Goal: Task Accomplishment & Management: Manage account settings

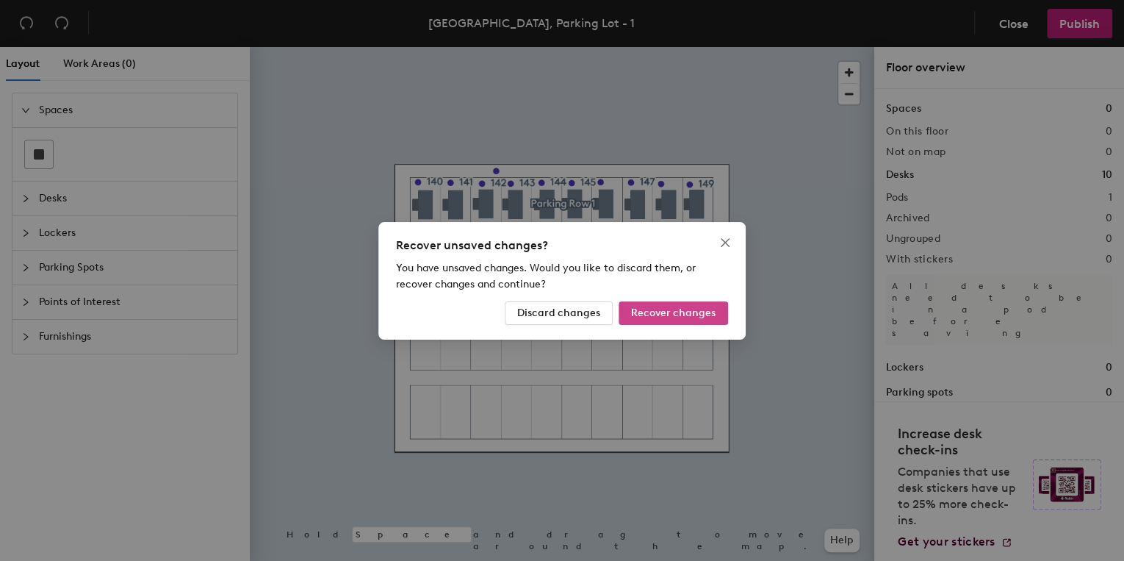
click at [676, 312] on span "Recover changes" at bounding box center [673, 312] width 84 height 12
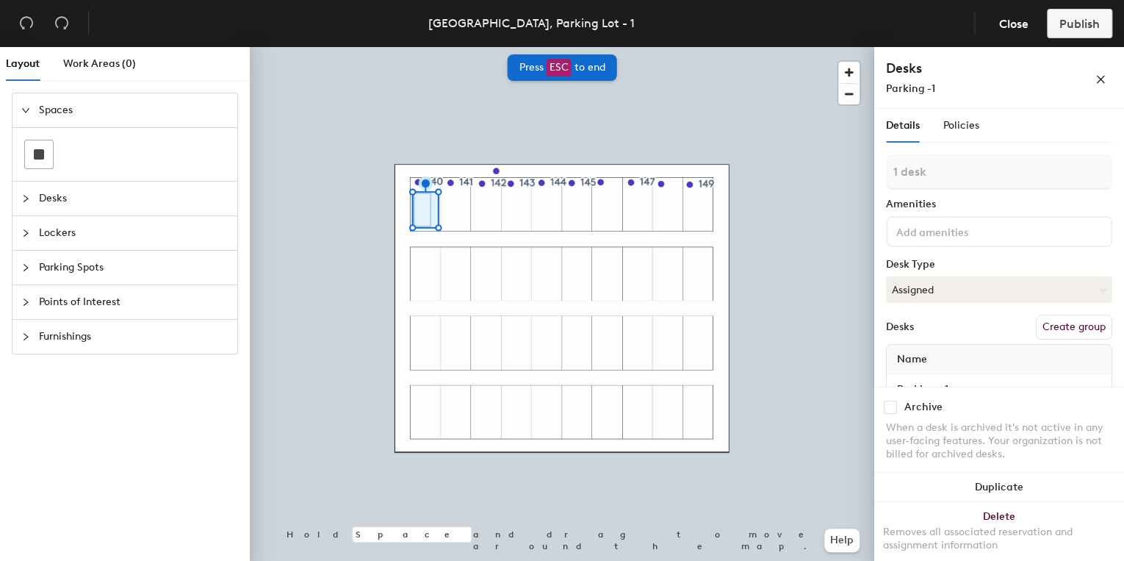
checkbox input "false"
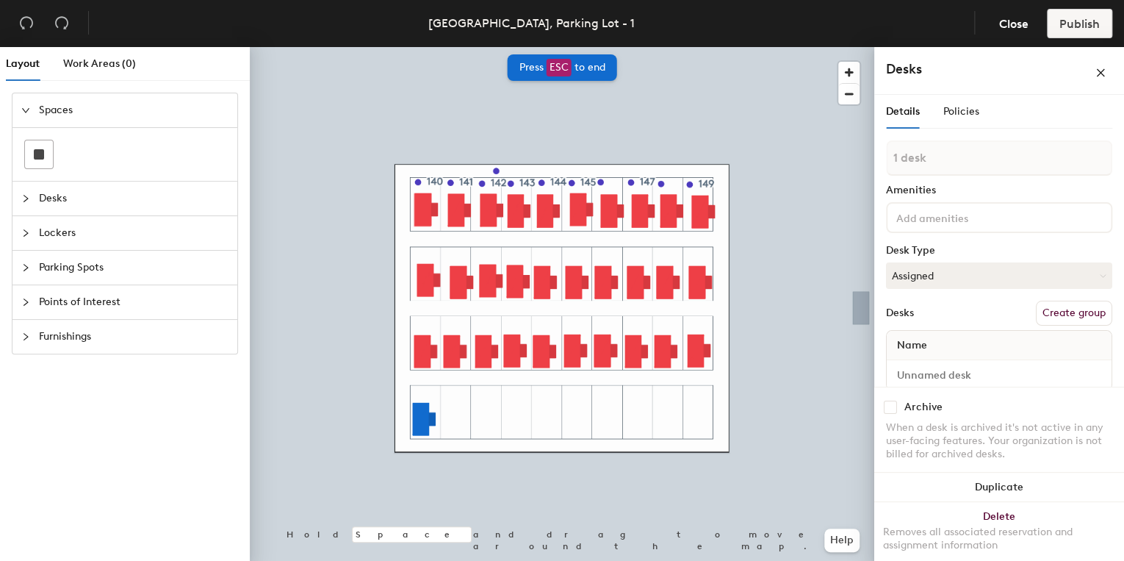
click at [934, 84] on div "Desks" at bounding box center [999, 71] width 250 height 48
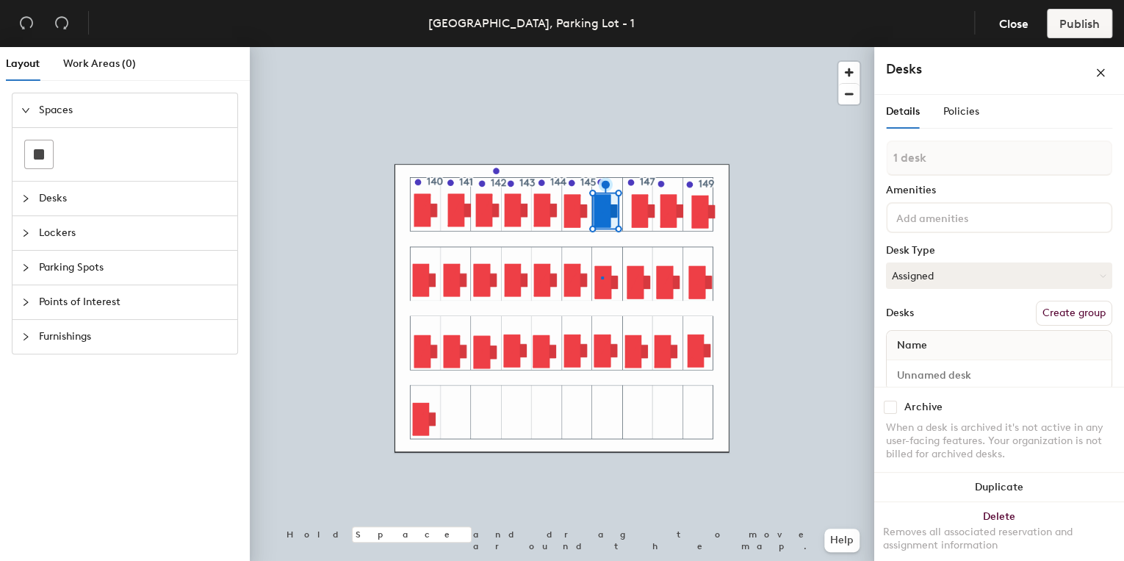
click at [602, 47] on div at bounding box center [562, 47] width 624 height 0
click at [690, 47] on div at bounding box center [562, 47] width 624 height 0
click at [695, 47] on div at bounding box center [562, 47] width 624 height 0
click at [693, 47] on div at bounding box center [562, 47] width 624 height 0
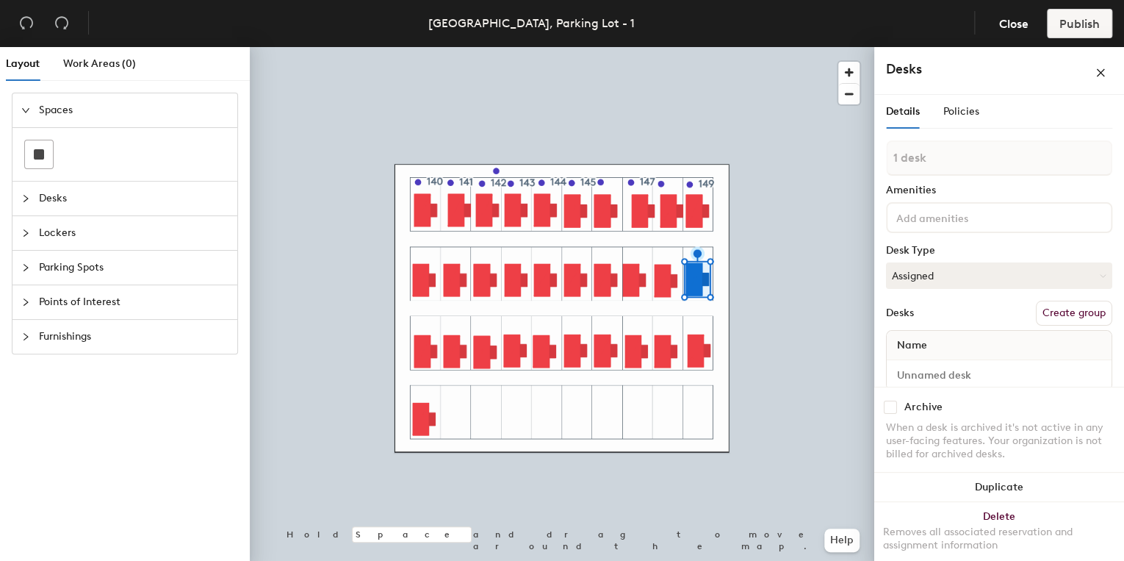
click at [696, 47] on div at bounding box center [562, 47] width 624 height 0
click at [755, 47] on div at bounding box center [562, 47] width 624 height 0
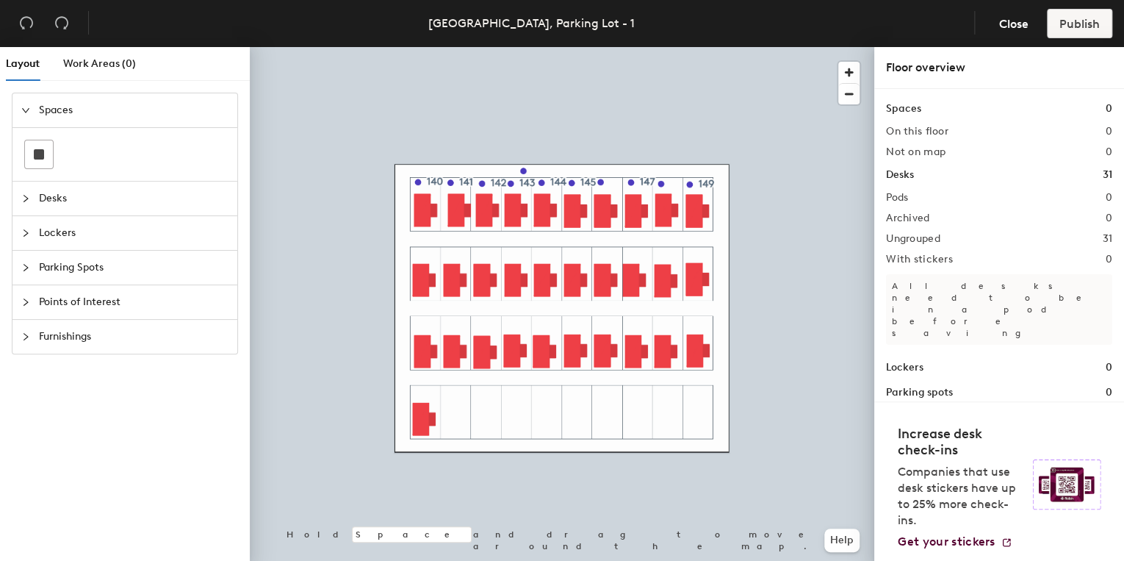
click at [433, 47] on div at bounding box center [562, 47] width 624 height 0
click at [426, 218] on span "Edit" at bounding box center [420, 220] width 38 height 25
click at [425, 187] on input "140" at bounding box center [446, 186] width 47 height 21
click at [456, 217] on span "Edit" at bounding box center [453, 220] width 38 height 25
click at [458, 188] on input "141" at bounding box center [479, 186] width 47 height 21
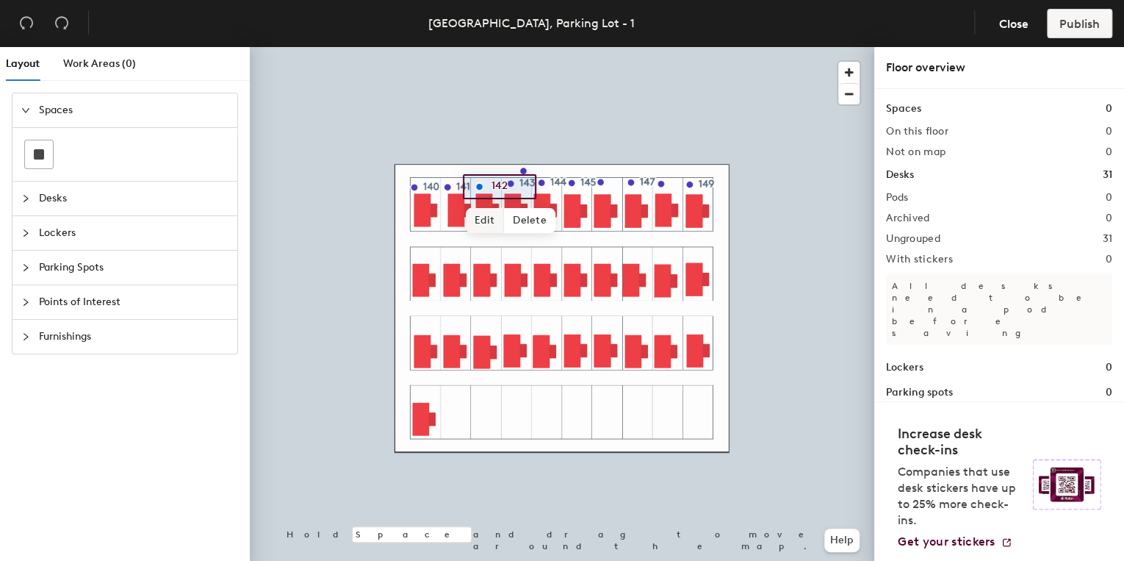
click at [491, 217] on span "Edit" at bounding box center [485, 220] width 38 height 25
click at [522, 47] on div at bounding box center [562, 47] width 624 height 0
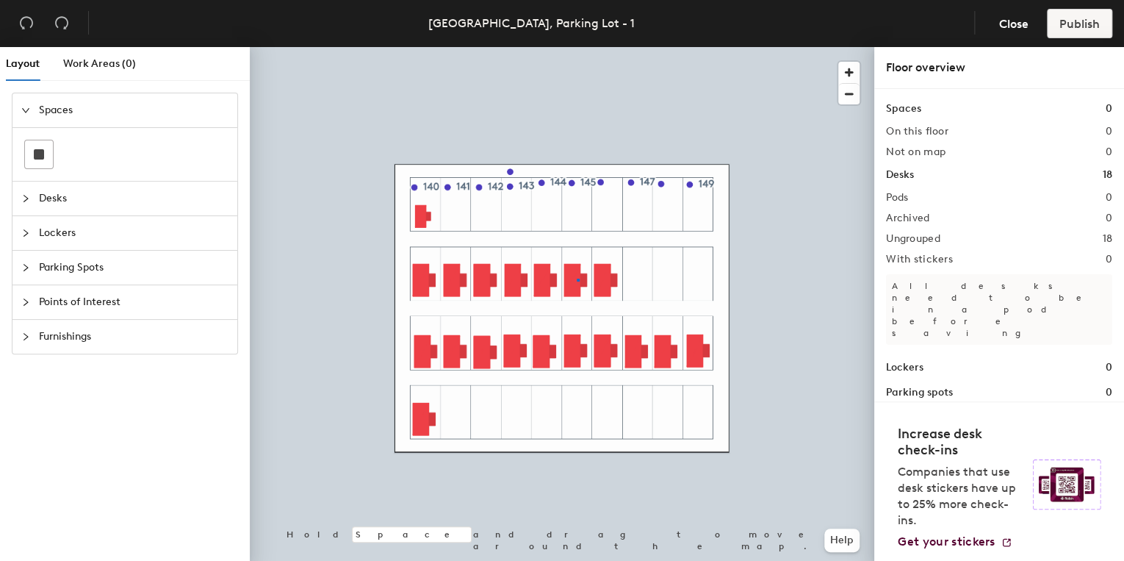
click at [577, 47] on div at bounding box center [562, 47] width 624 height 0
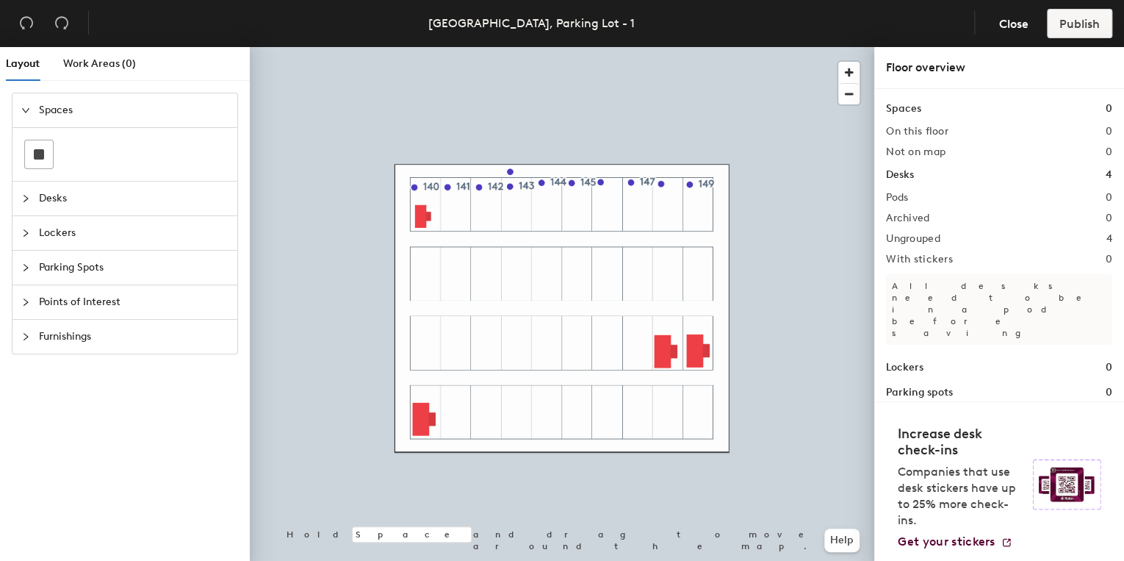
click at [662, 47] on div at bounding box center [562, 47] width 624 height 0
click at [442, 47] on div at bounding box center [562, 47] width 624 height 0
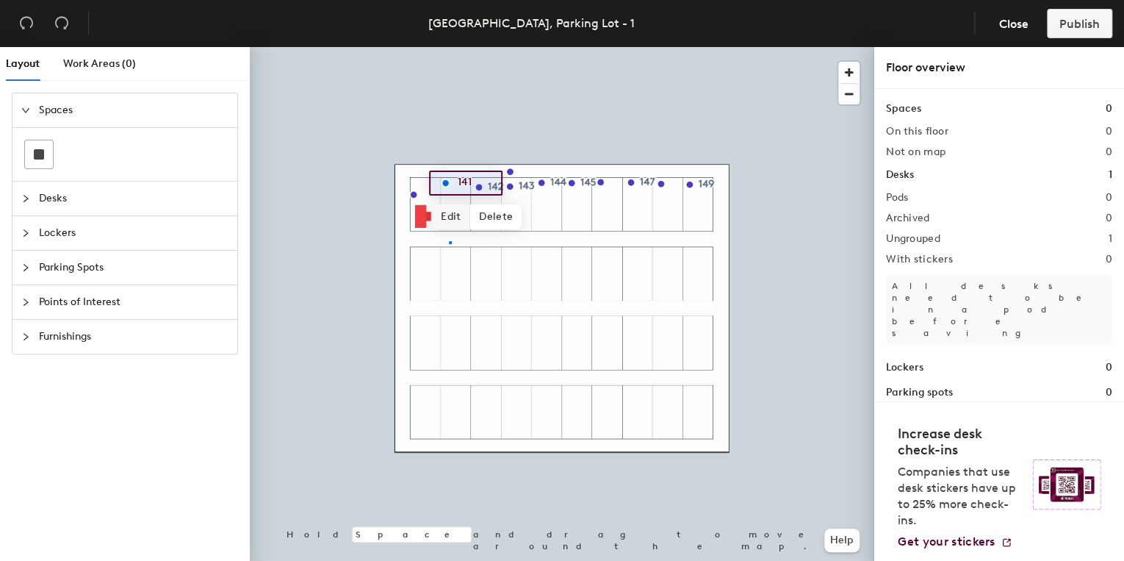
click at [450, 47] on div at bounding box center [562, 47] width 624 height 0
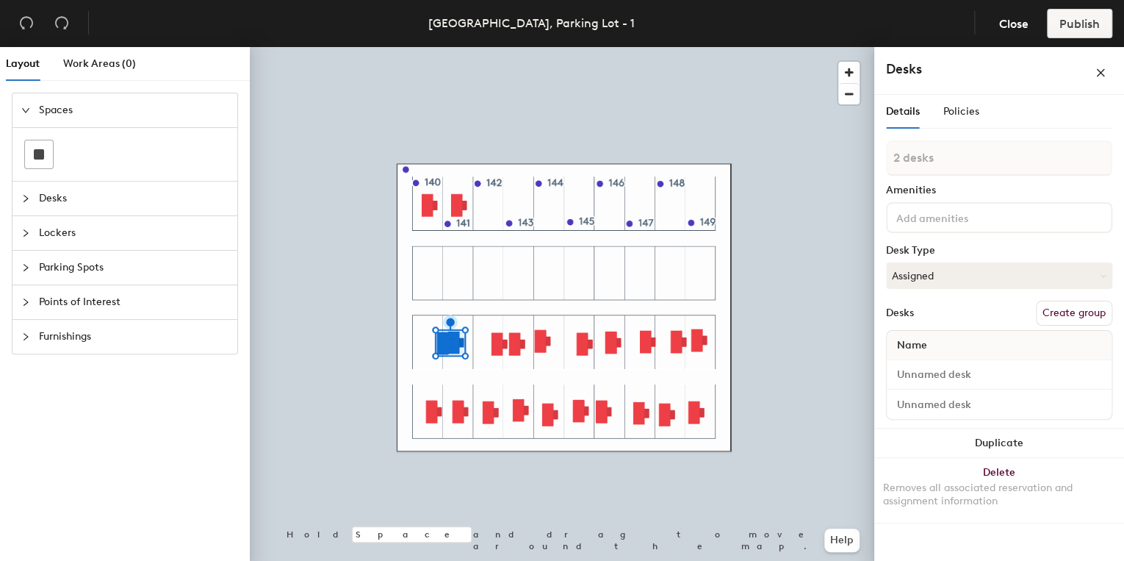
type input "1 desk"
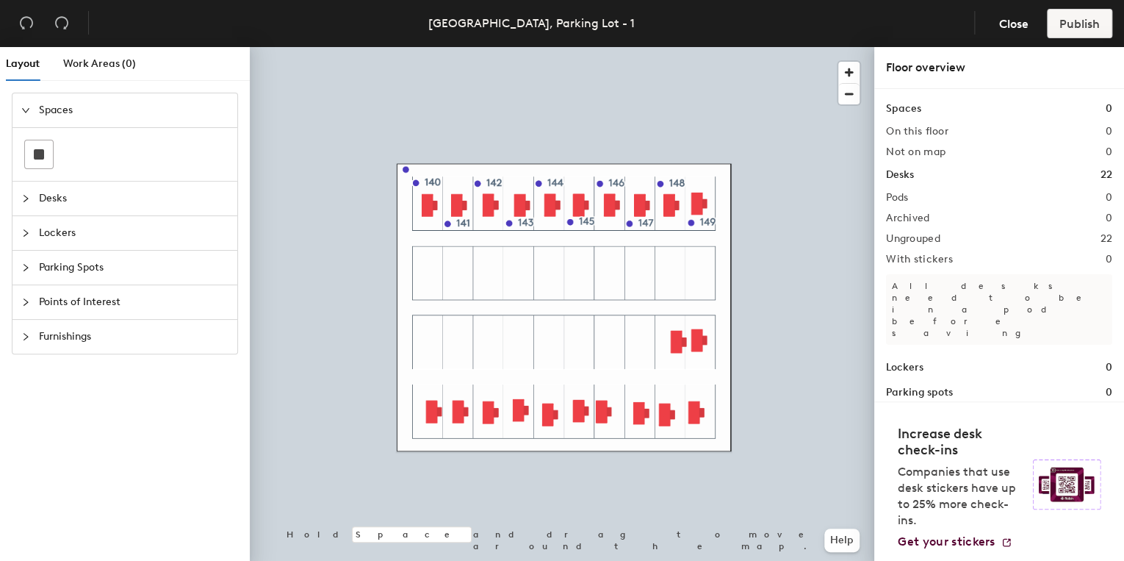
click at [688, 47] on div at bounding box center [562, 47] width 624 height 0
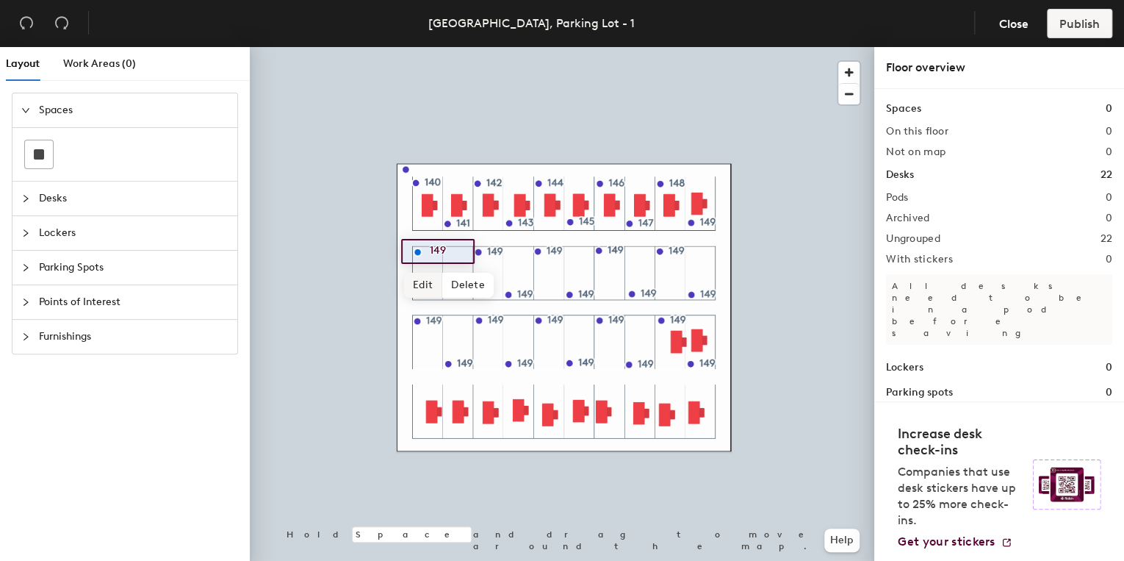
click at [425, 281] on span "Edit" at bounding box center [423, 285] width 38 height 25
type input "150"
click at [439, 285] on span "Done" at bounding box center [441, 285] width 43 height 25
click at [453, 322] on span "Edit" at bounding box center [452, 326] width 38 height 25
type input "151"
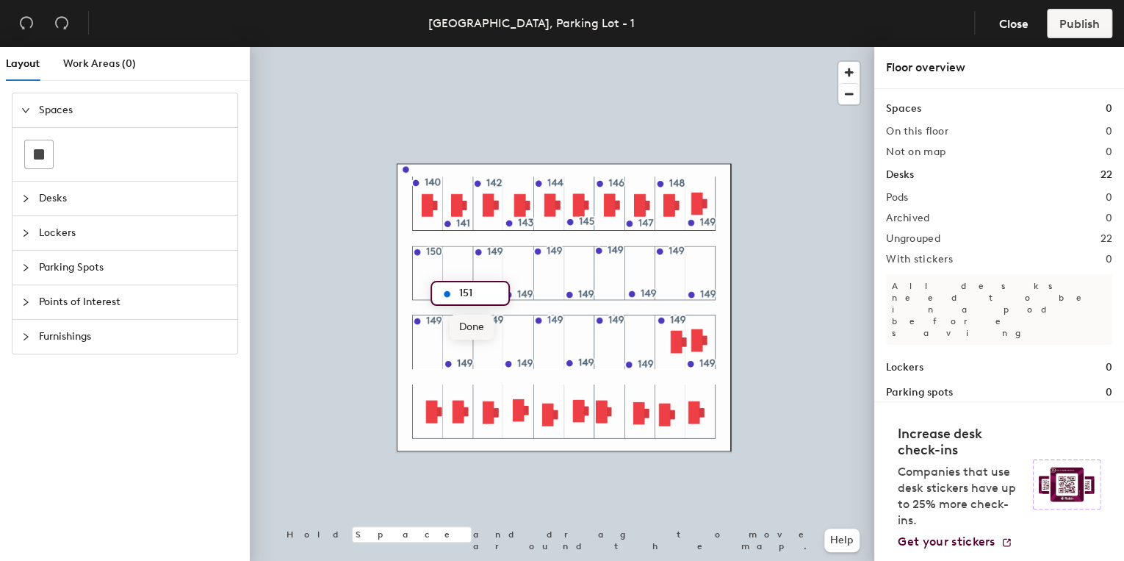
click at [469, 325] on span "Done" at bounding box center [471, 326] width 43 height 25
click at [482, 282] on span "Edit" at bounding box center [484, 285] width 38 height 25
type input "152"
click at [505, 280] on span "Done" at bounding box center [502, 285] width 43 height 25
click at [512, 325] on span "Edit" at bounding box center [514, 327] width 38 height 25
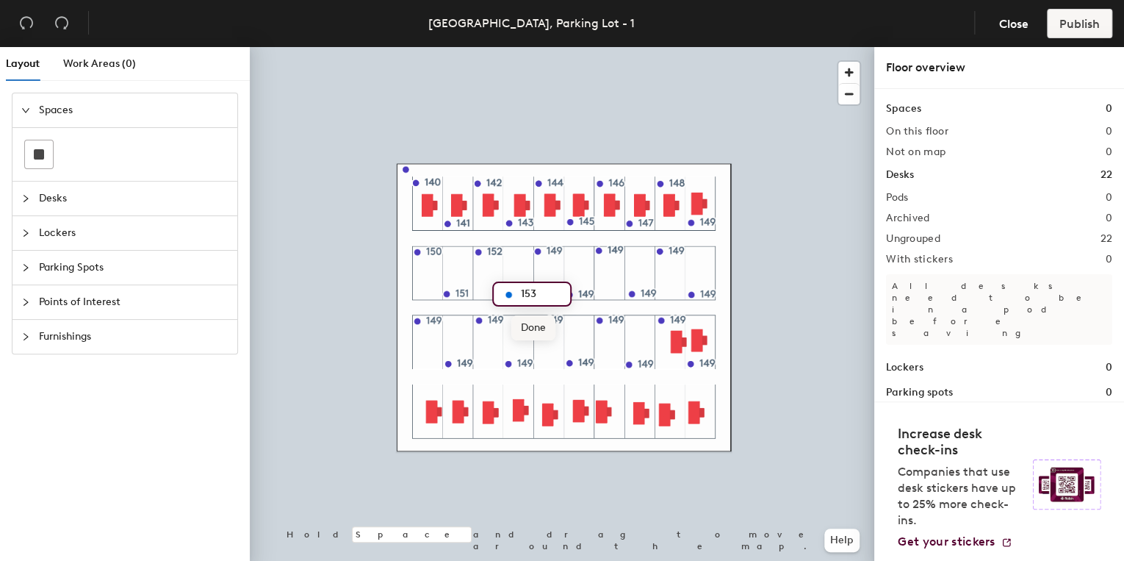
type input "153"
click at [527, 325] on span "Done" at bounding box center [532, 327] width 43 height 25
click at [520, 326] on span "Edit" at bounding box center [514, 327] width 38 height 25
click at [530, 326] on span "Done" at bounding box center [532, 327] width 43 height 25
click at [550, 47] on div at bounding box center [562, 47] width 624 height 0
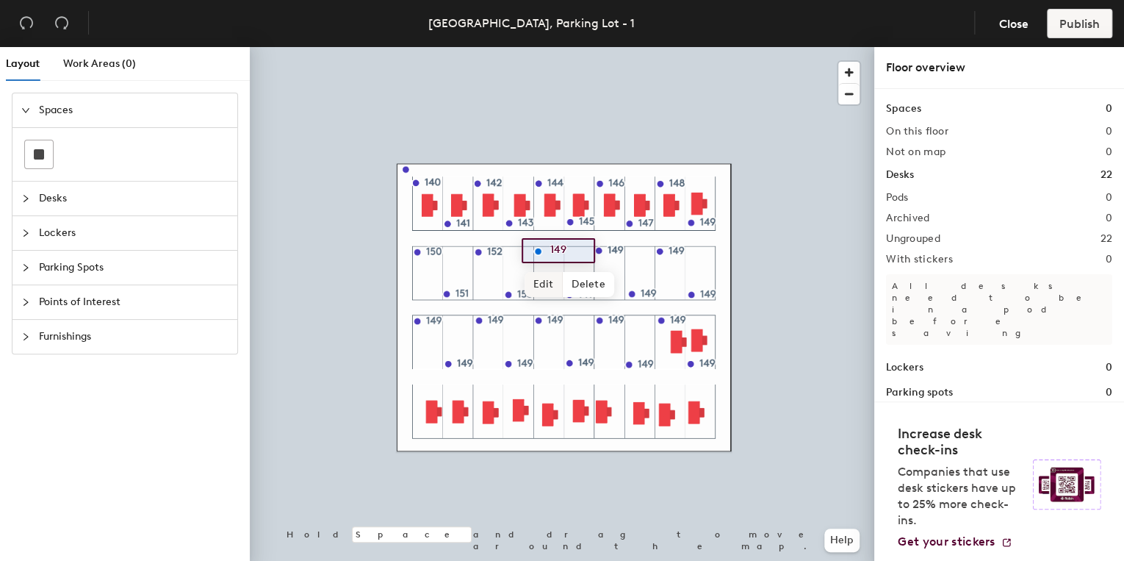
click at [544, 284] on span "Edit" at bounding box center [544, 284] width 38 height 25
type input "154"
click at [554, 281] on span "Done" at bounding box center [562, 284] width 43 height 25
click at [561, 47] on div at bounding box center [562, 47] width 624 height 0
click at [576, 322] on span "Edit" at bounding box center [575, 327] width 38 height 25
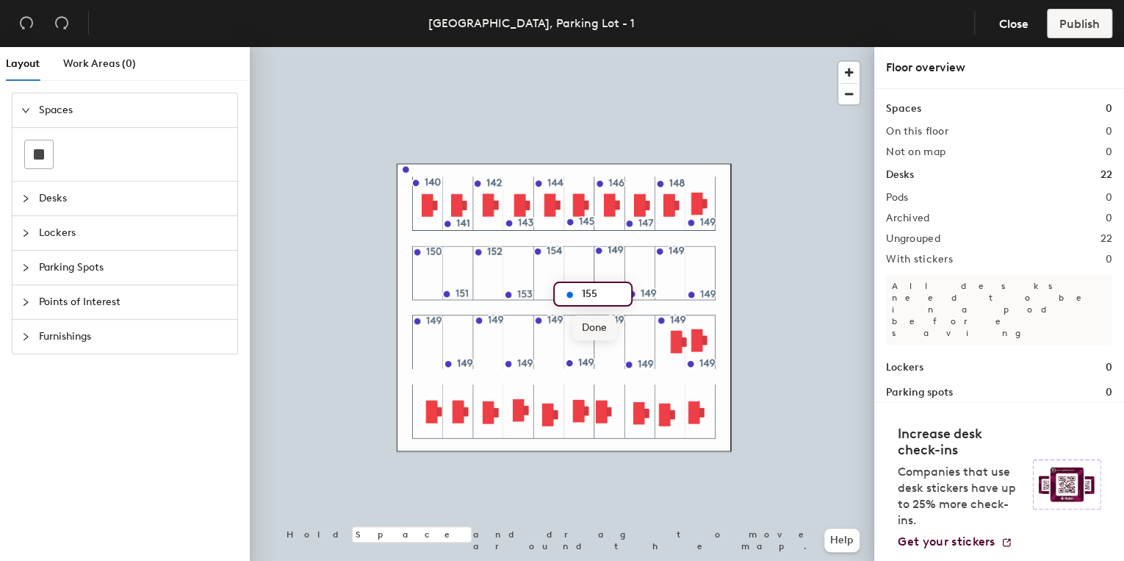
type input "155"
click at [592, 328] on span "Done" at bounding box center [593, 327] width 43 height 25
click at [601, 281] on span "Edit" at bounding box center [604, 283] width 38 height 25
type input "156"
click at [617, 284] on span "Done" at bounding box center [623, 283] width 43 height 25
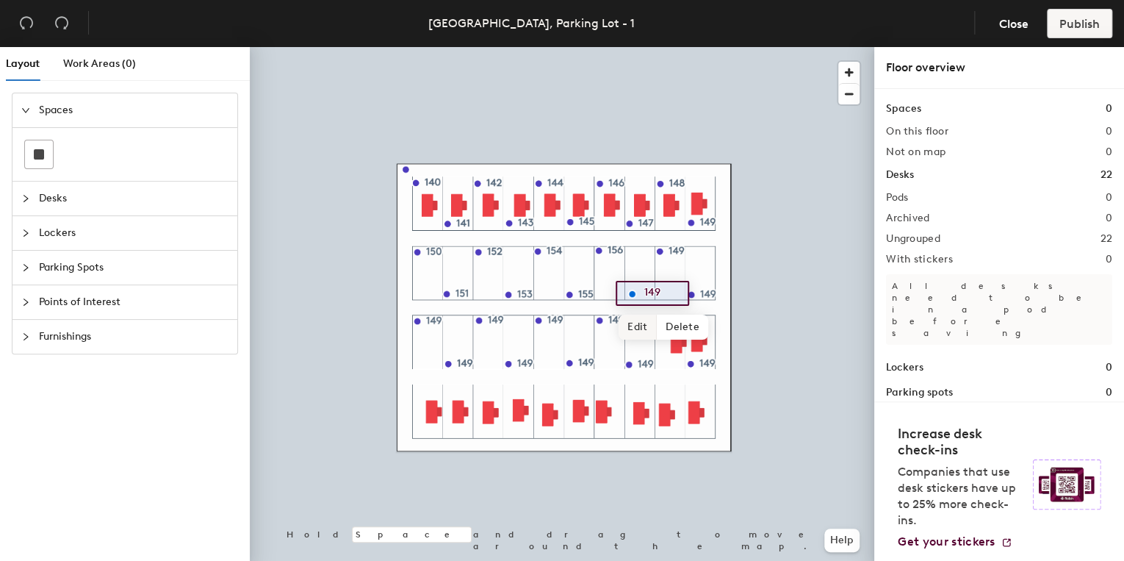
click at [638, 325] on span "Edit" at bounding box center [638, 326] width 38 height 25
type input "157"
click at [644, 324] on span "Done" at bounding box center [656, 326] width 43 height 25
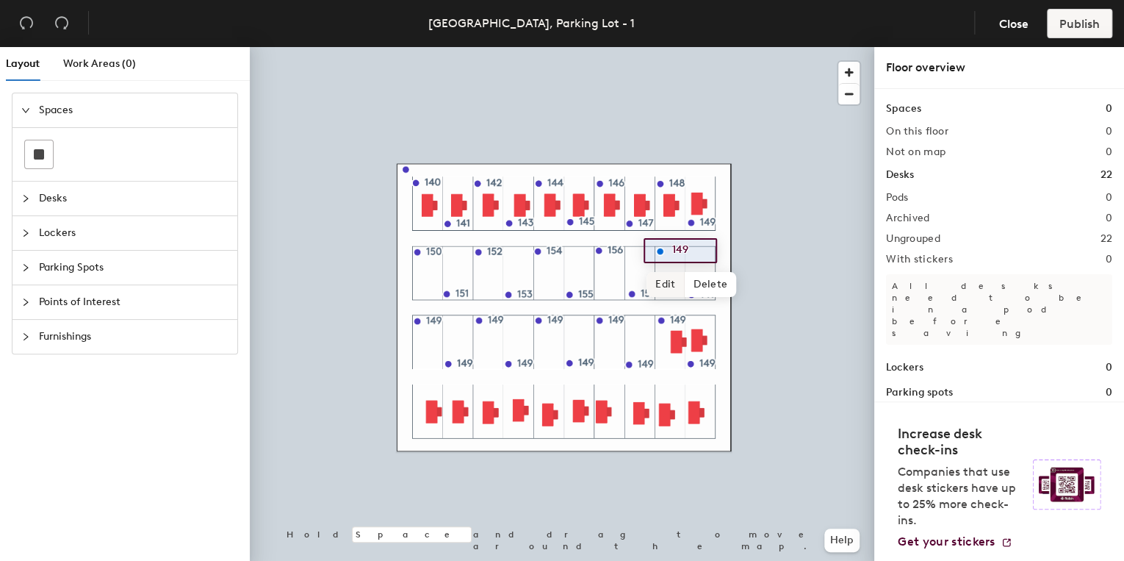
click at [664, 284] on span "Edit" at bounding box center [665, 284] width 38 height 25
type input "158"
click at [676, 286] on span "Done" at bounding box center [684, 284] width 43 height 25
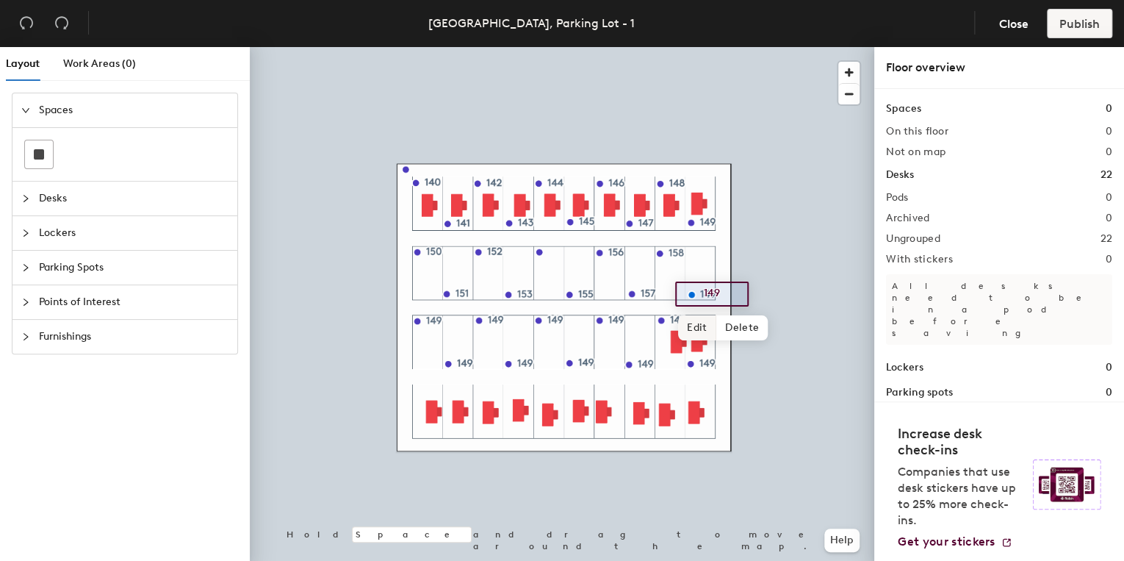
click at [696, 322] on span "Edit" at bounding box center [697, 327] width 38 height 25
type input "159"
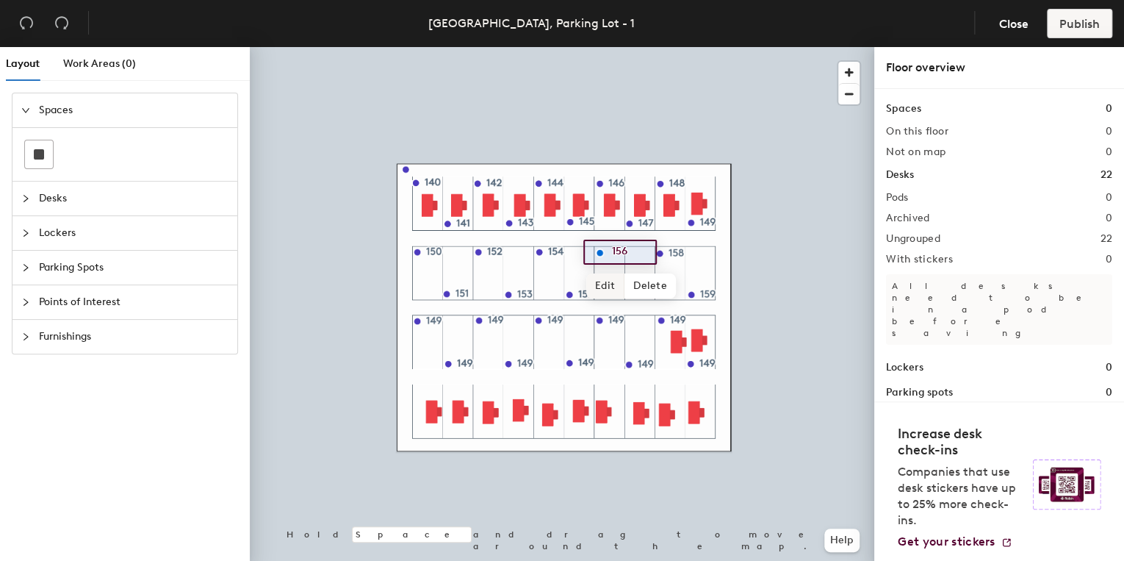
click at [608, 282] on span "Edit" at bounding box center [605, 285] width 38 height 25
type input "131"
click at [629, 285] on span "Done" at bounding box center [623, 285] width 43 height 25
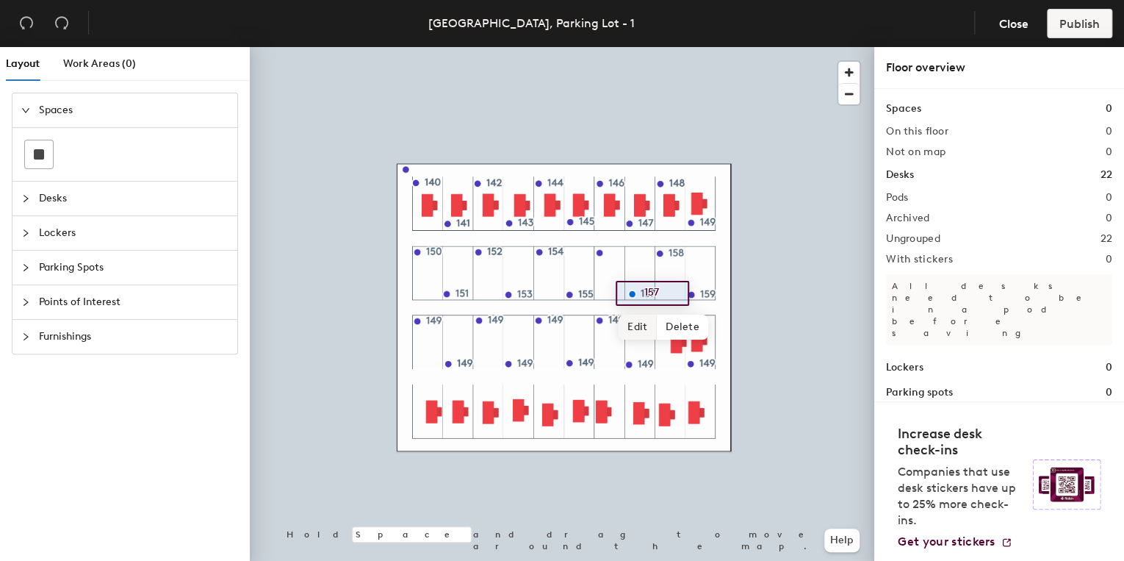
click at [644, 327] on span "Edit" at bounding box center [638, 326] width 38 height 25
type input "132"
click at [657, 326] on span "Done" at bounding box center [656, 326] width 43 height 25
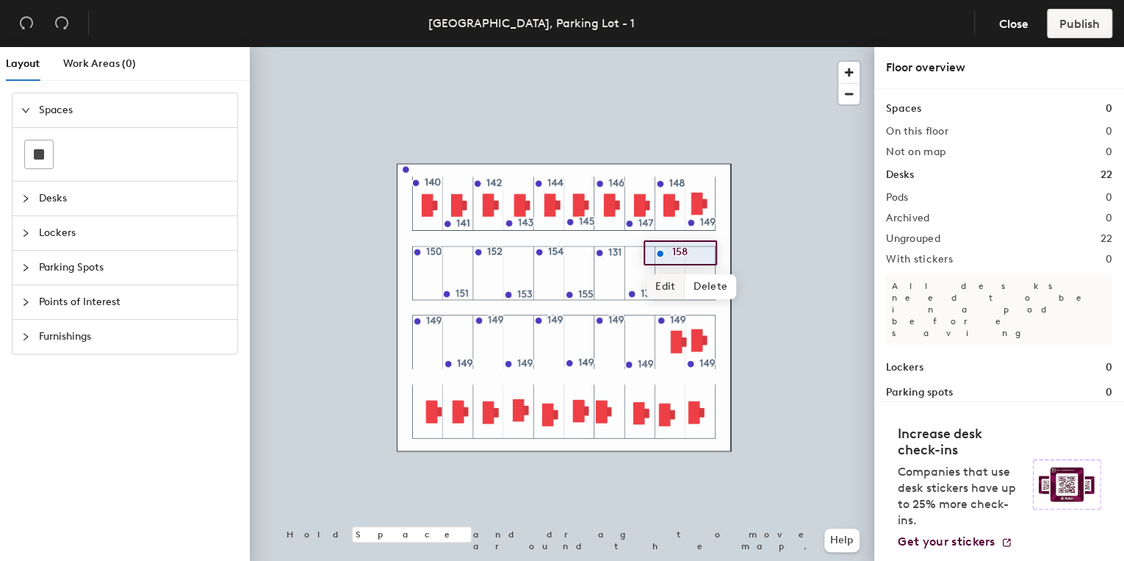
click at [663, 283] on span "Edit" at bounding box center [665, 286] width 38 height 25
type input "133"
click at [677, 285] on span "Done" at bounding box center [684, 286] width 43 height 25
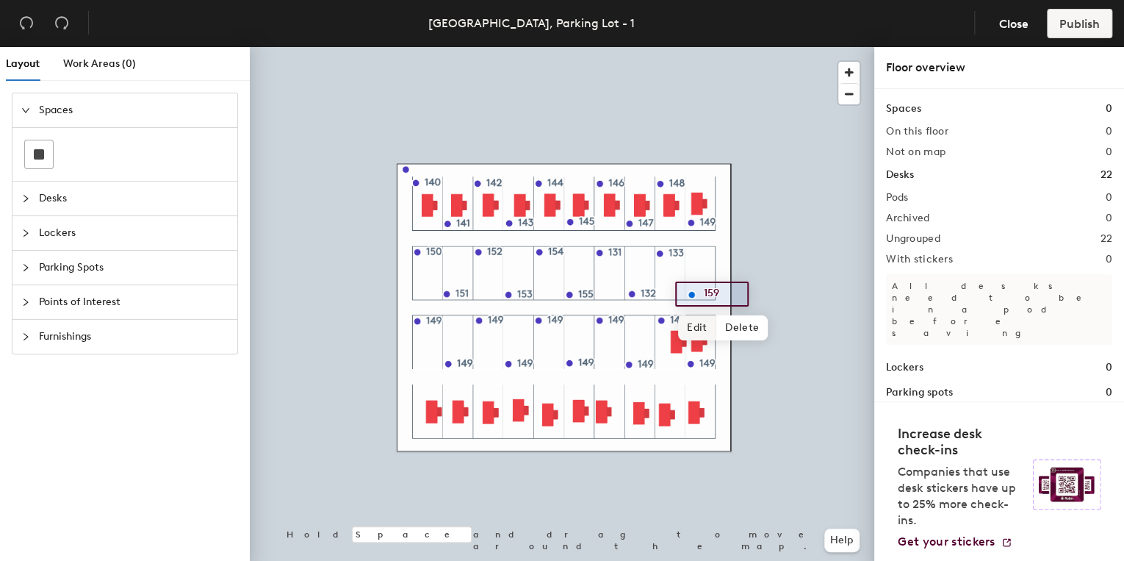
click at [702, 326] on span "Edit" at bounding box center [697, 327] width 38 height 25
type input "134"
click at [701, 325] on span "Done" at bounding box center [715, 327] width 43 height 25
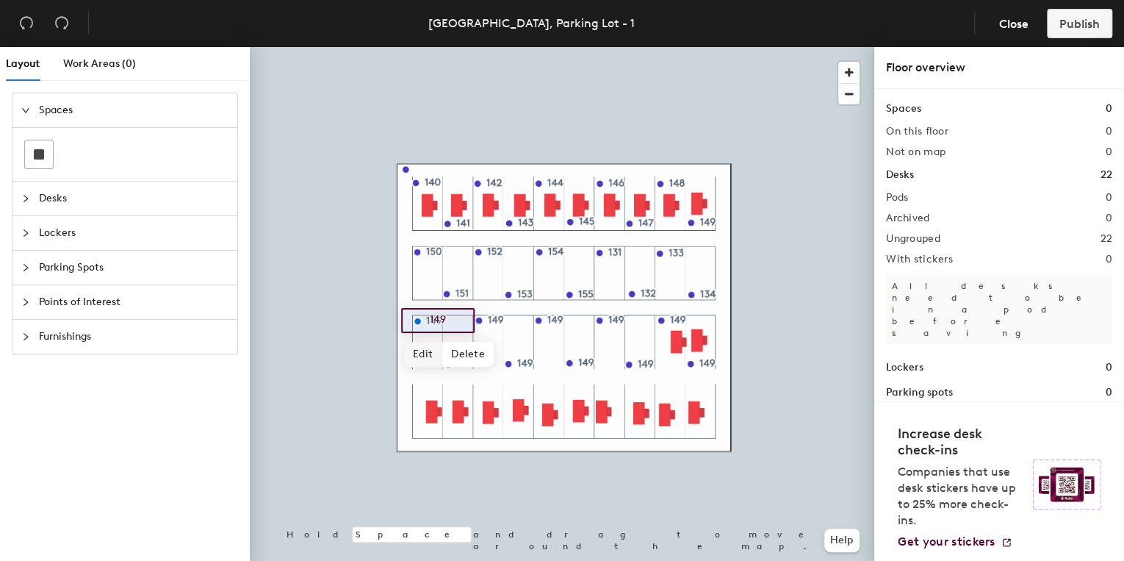
click at [426, 350] on span "Edit" at bounding box center [423, 354] width 38 height 25
type input "135"
click at [426, 350] on span "Done" at bounding box center [441, 354] width 43 height 25
click at [425, 353] on span "Edit" at bounding box center [423, 354] width 38 height 25
click at [453, 393] on span "Edit" at bounding box center [454, 396] width 38 height 25
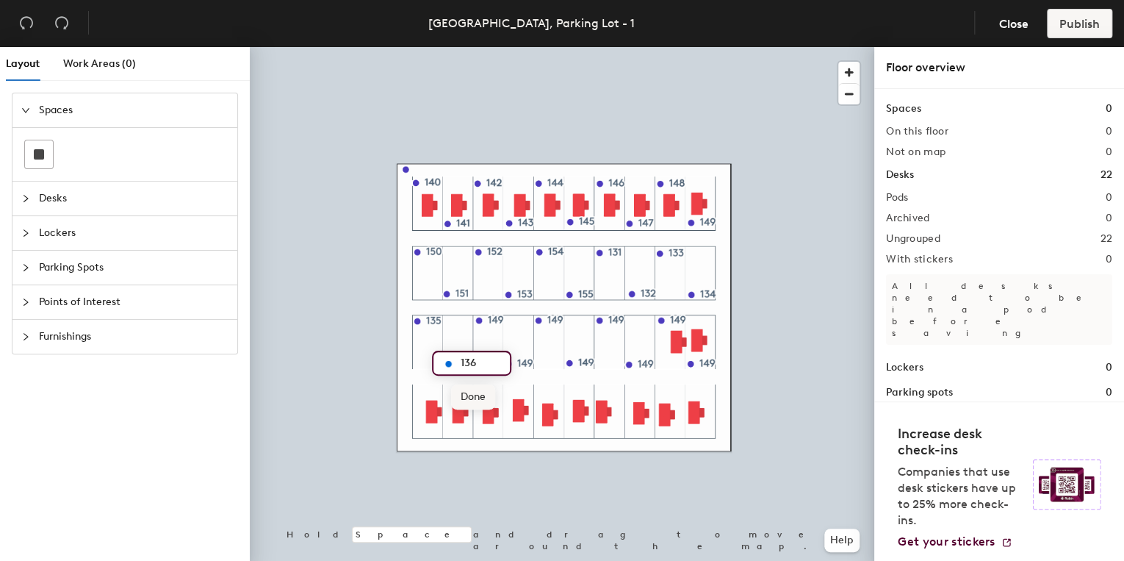
type input "136"
click at [469, 393] on span "Done" at bounding box center [472, 396] width 43 height 25
click at [491, 356] on span "Edit" at bounding box center [485, 353] width 38 height 25
type input "137"
click at [490, 353] on span "Done" at bounding box center [503, 353] width 43 height 25
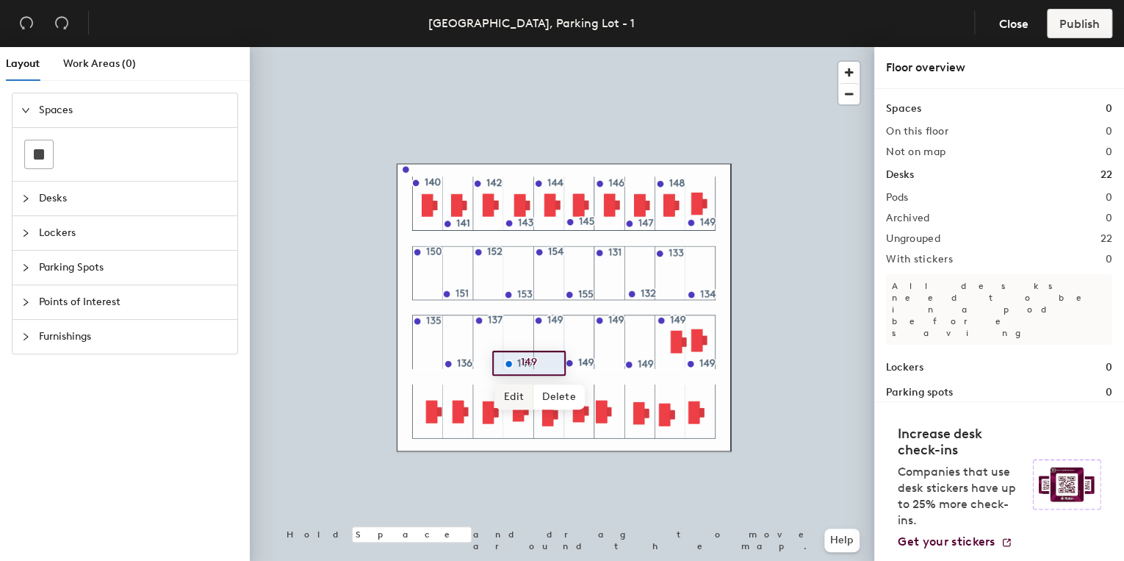
click at [510, 392] on span "Edit" at bounding box center [514, 396] width 38 height 25
type input "138"
click at [527, 392] on span "Done" at bounding box center [532, 396] width 43 height 25
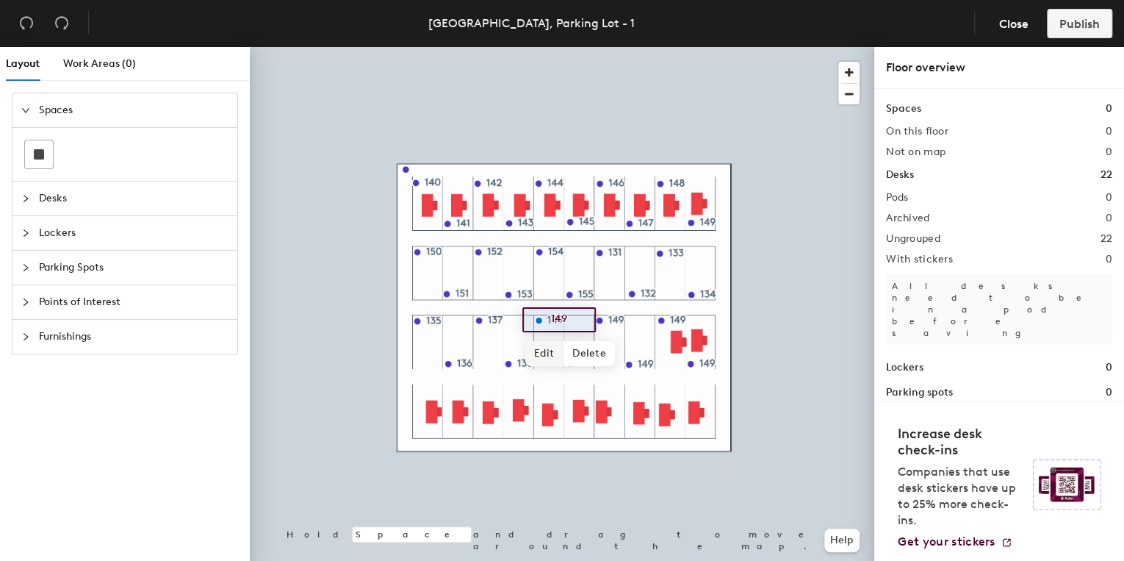
click at [541, 353] on span "Edit" at bounding box center [544, 353] width 38 height 25
type input "139"
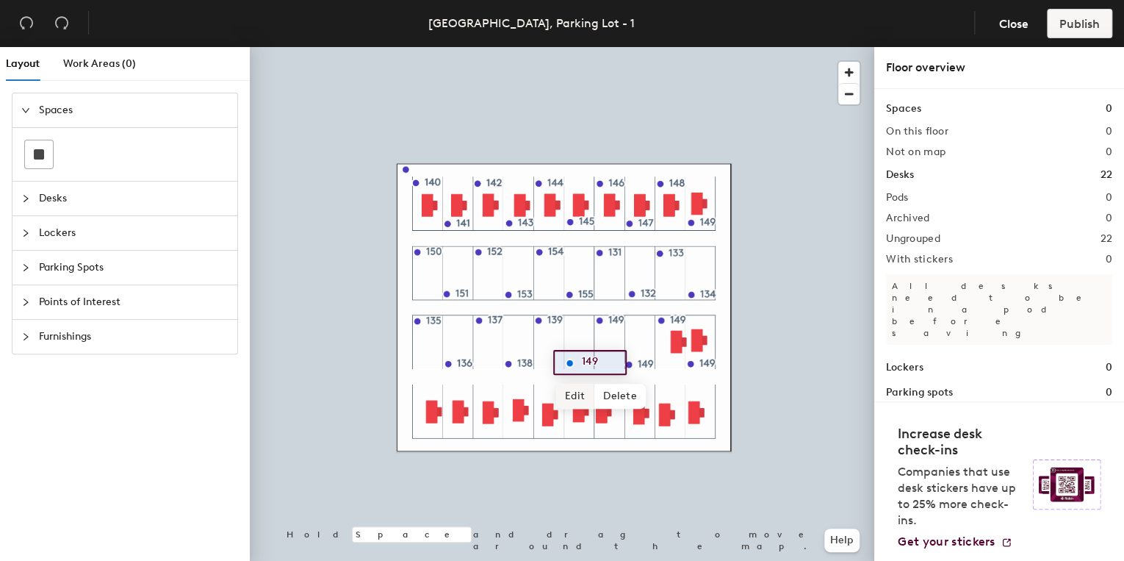
click at [576, 396] on span "Edit" at bounding box center [575, 395] width 38 height 25
type input "128"
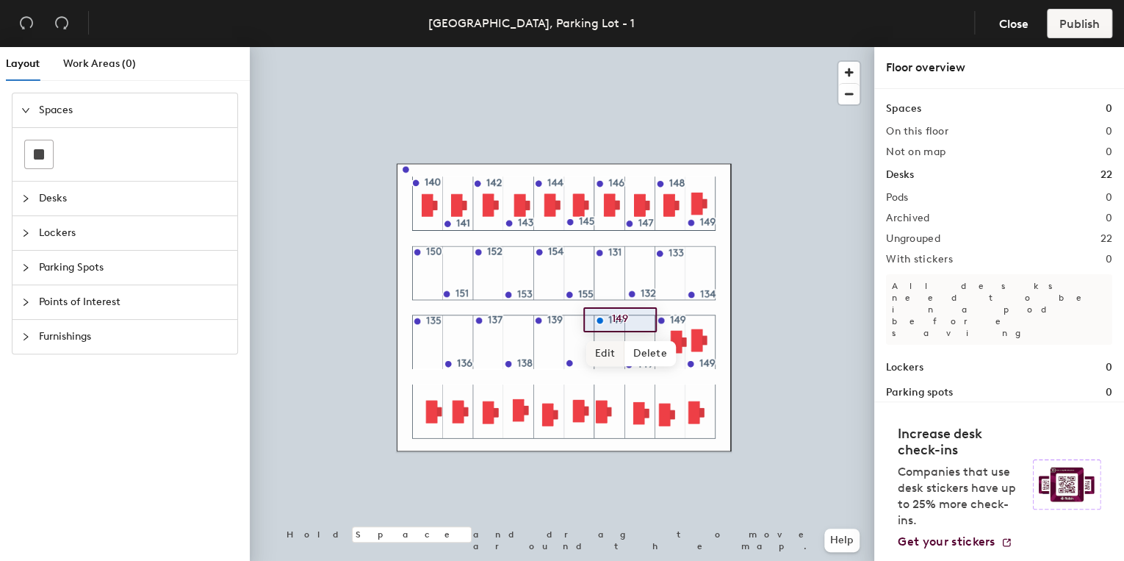
click at [606, 353] on span "Edit" at bounding box center [605, 353] width 38 height 25
type input "127"
click at [611, 353] on span "Done" at bounding box center [623, 353] width 43 height 25
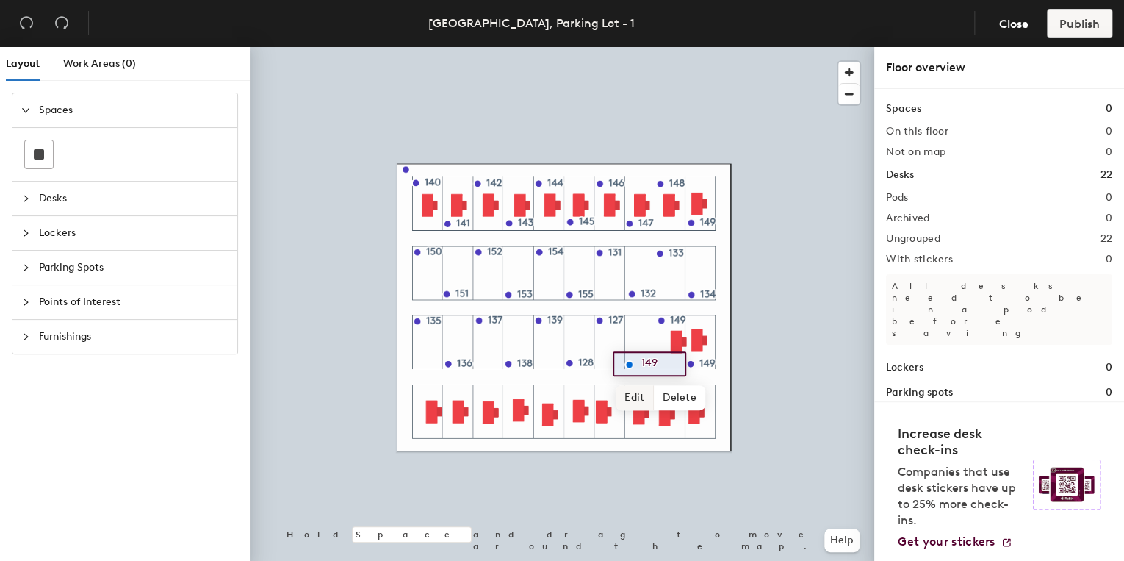
click at [630, 394] on span "Edit" at bounding box center [635, 397] width 38 height 25
type input "126"
click at [656, 395] on span "Done" at bounding box center [653, 397] width 43 height 25
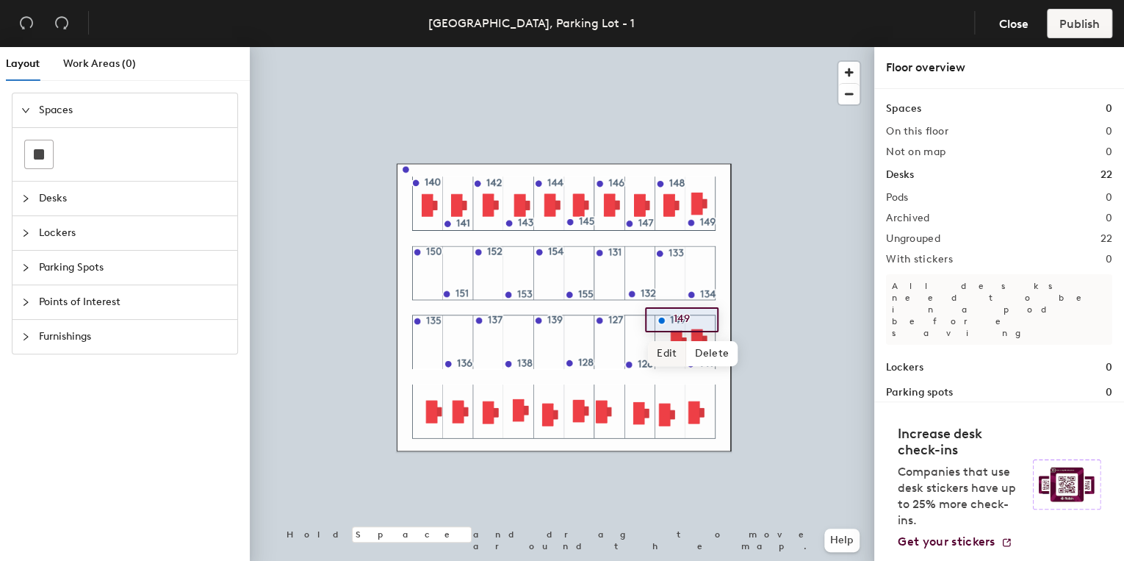
click at [665, 350] on span "Edit" at bounding box center [667, 353] width 38 height 25
type input "12"
type input "125"
click at [684, 350] on span "Done" at bounding box center [685, 353] width 43 height 25
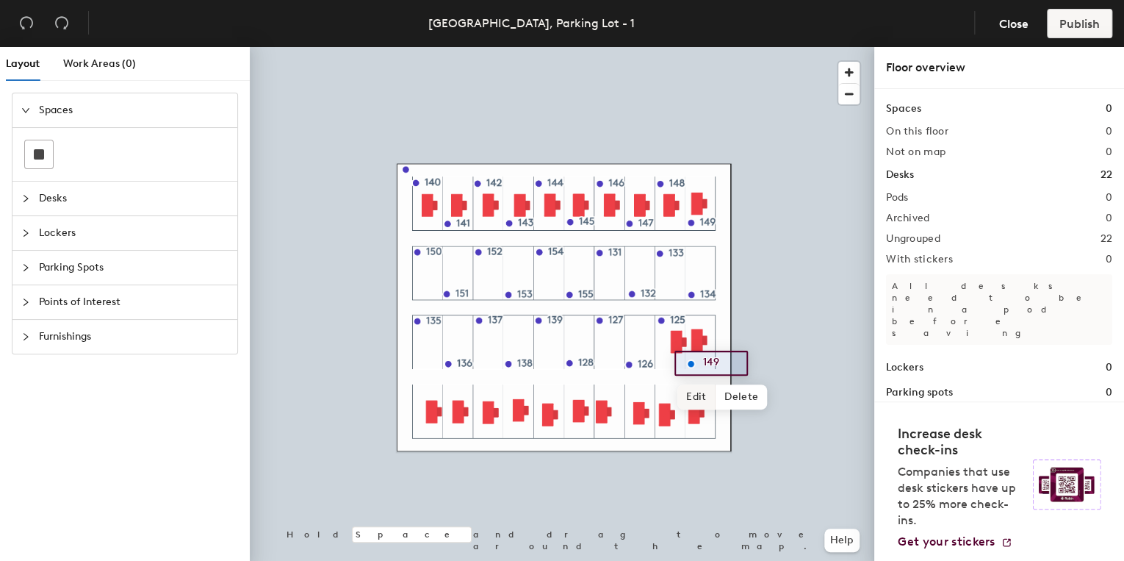
click at [695, 393] on span "Edit" at bounding box center [696, 396] width 38 height 25
type input "124"
click at [708, 397] on span "Done" at bounding box center [714, 396] width 43 height 25
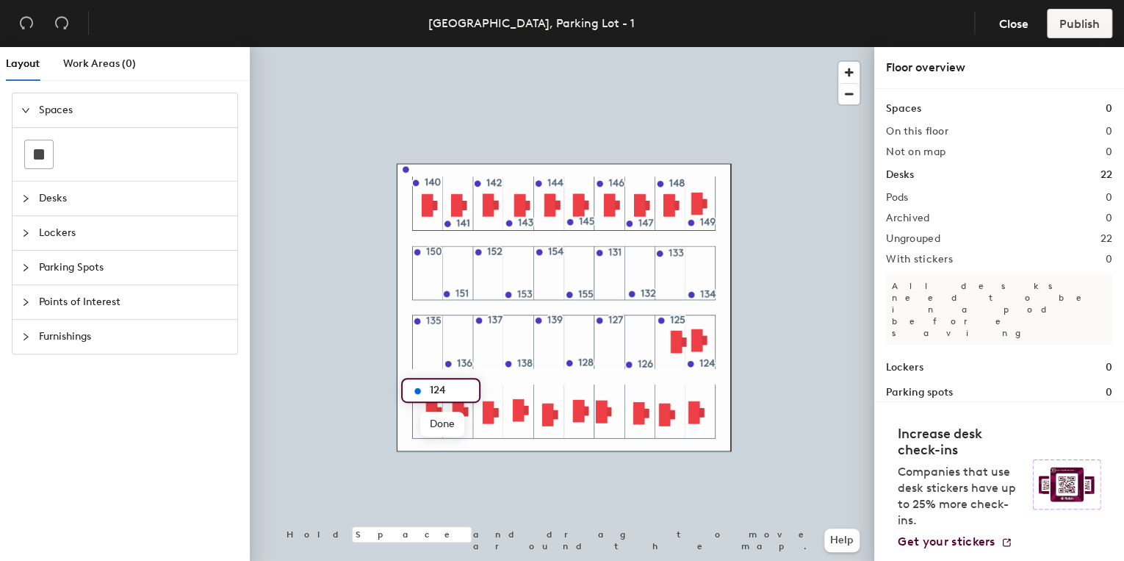
click at [447, 392] on input "124" at bounding box center [449, 390] width 47 height 21
type input "123"
click at [447, 423] on span "Done" at bounding box center [441, 423] width 43 height 25
click at [458, 47] on div at bounding box center [562, 47] width 624 height 0
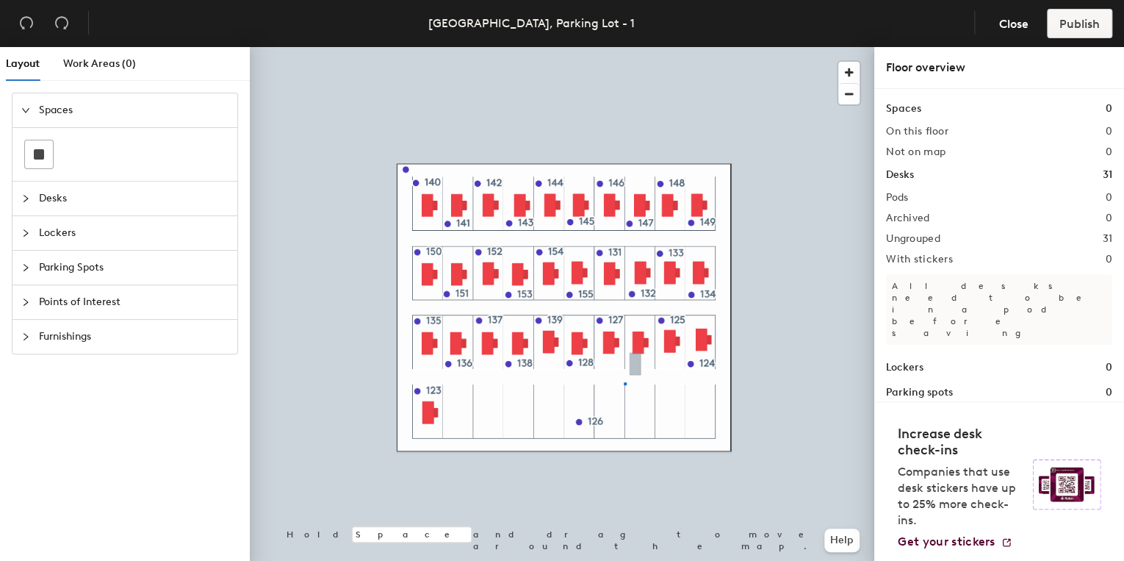
click at [624, 47] on div at bounding box center [562, 47] width 624 height 0
click at [25, 266] on icon "collapsed" at bounding box center [25, 267] width 9 height 9
click at [22, 303] on icon "collapsed" at bounding box center [25, 302] width 9 height 9
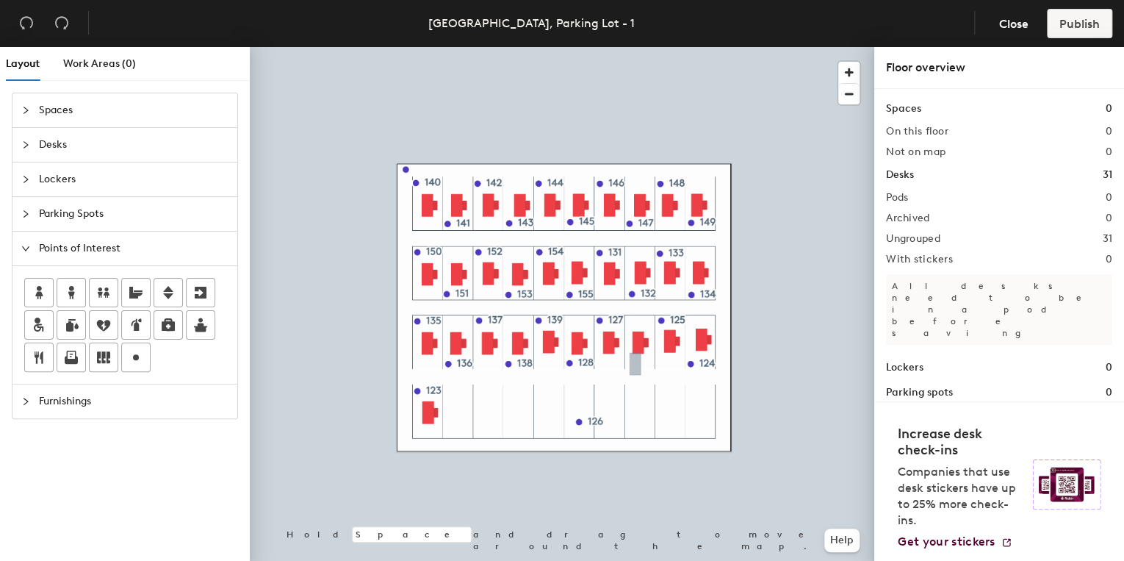
click at [26, 399] on icon "collapsed" at bounding box center [26, 400] width 4 height 7
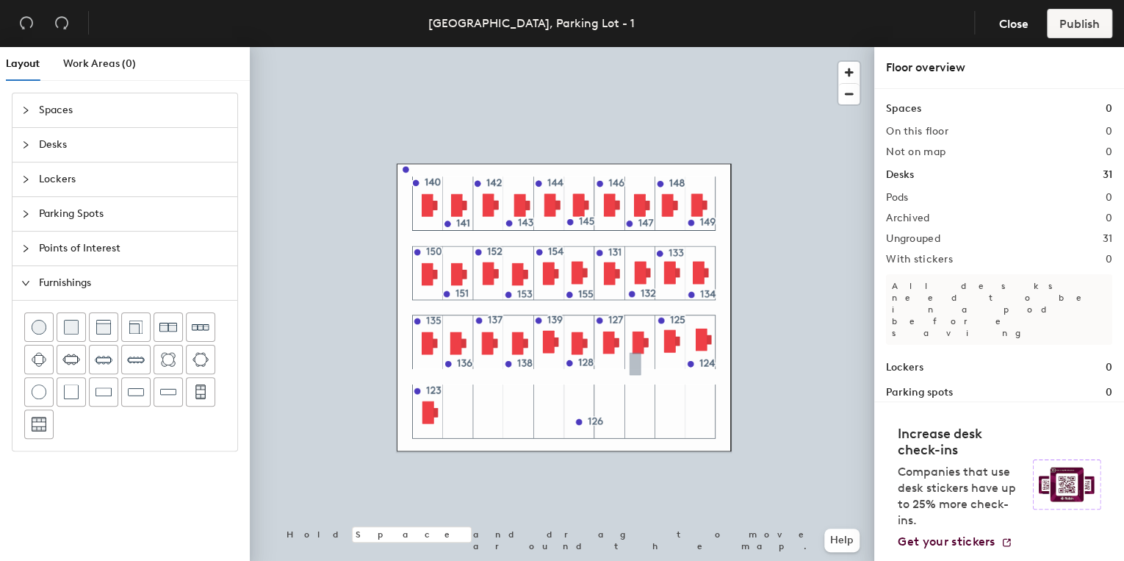
click at [24, 282] on icon "expanded" at bounding box center [25, 283] width 7 height 4
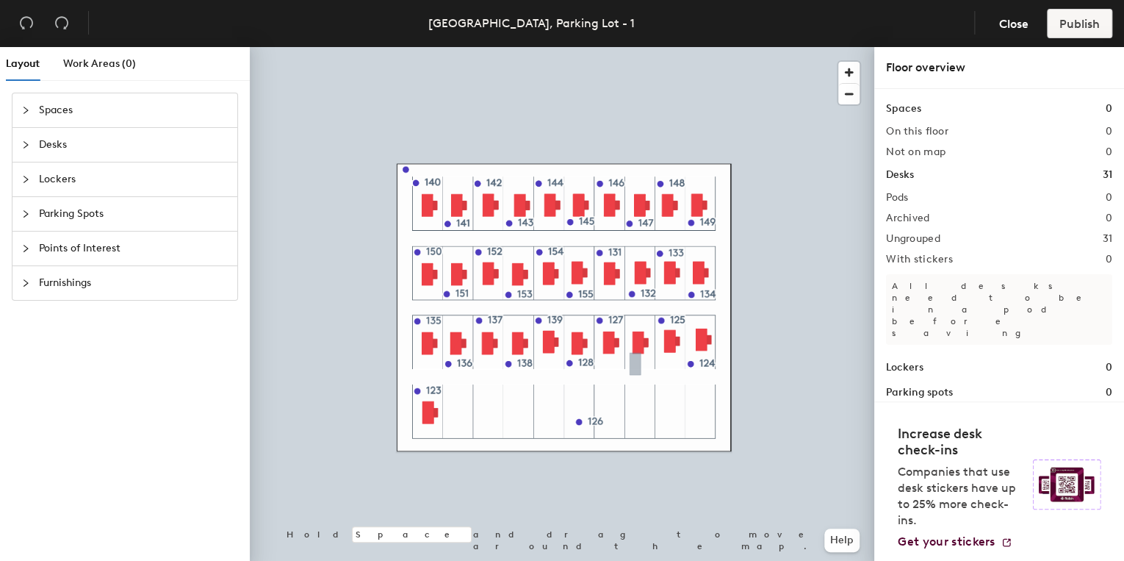
click at [21, 107] on icon "collapsed" at bounding box center [25, 110] width 9 height 9
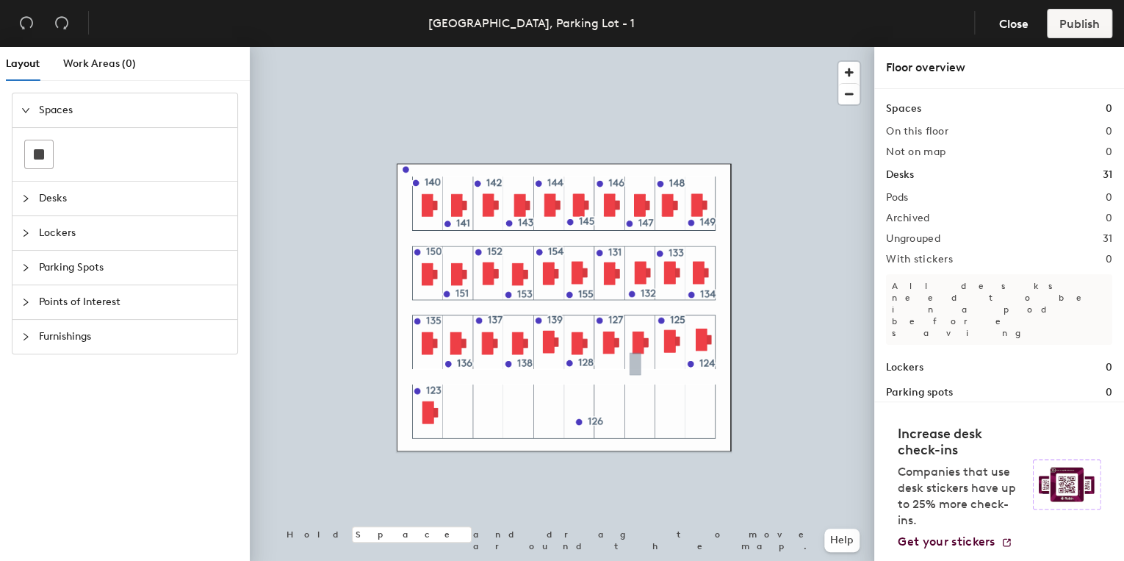
click at [21, 107] on icon "expanded" at bounding box center [25, 110] width 9 height 9
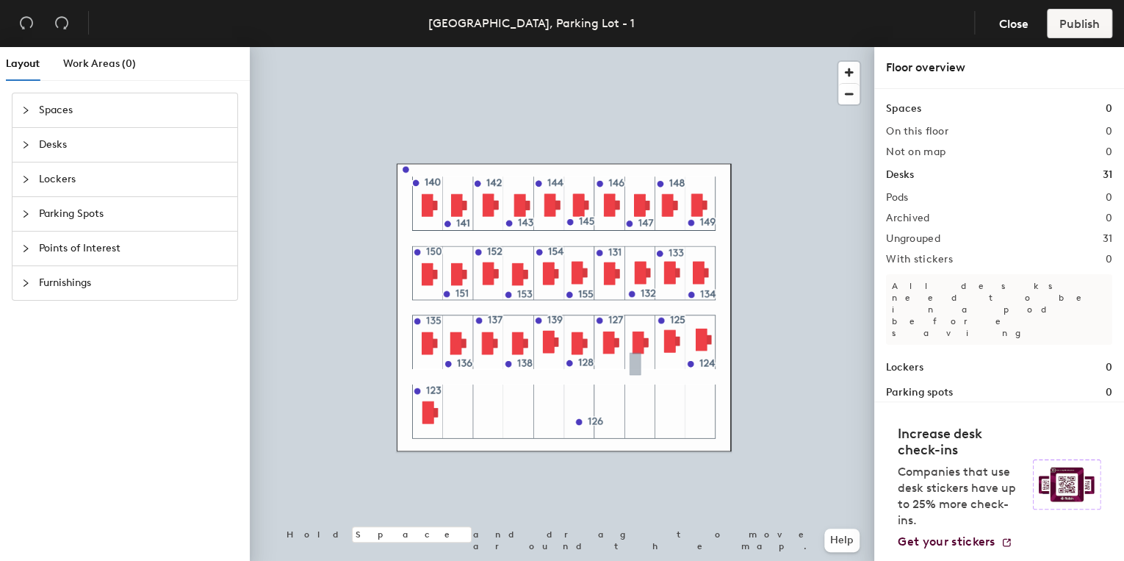
click at [18, 144] on div "Desks" at bounding box center [124, 145] width 225 height 34
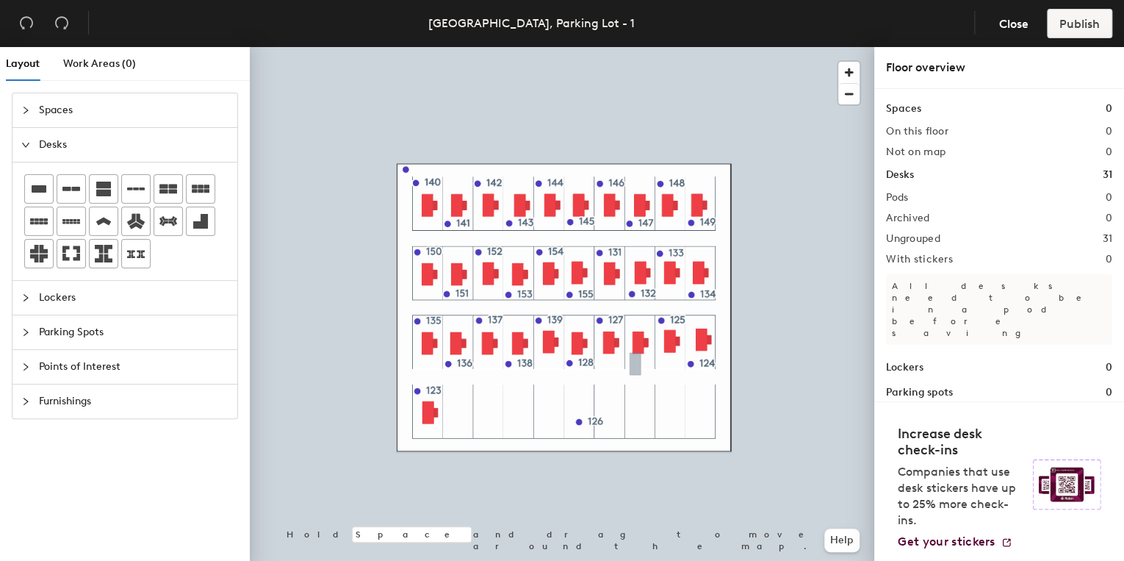
click at [18, 144] on div "Desks" at bounding box center [124, 145] width 225 height 34
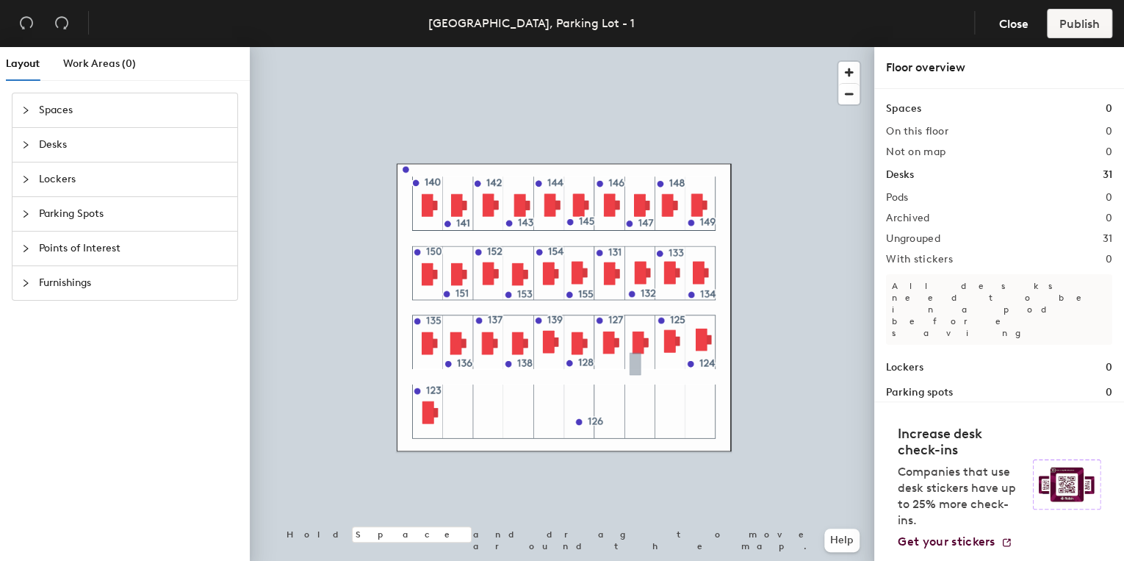
click at [21, 179] on icon "collapsed" at bounding box center [25, 179] width 9 height 9
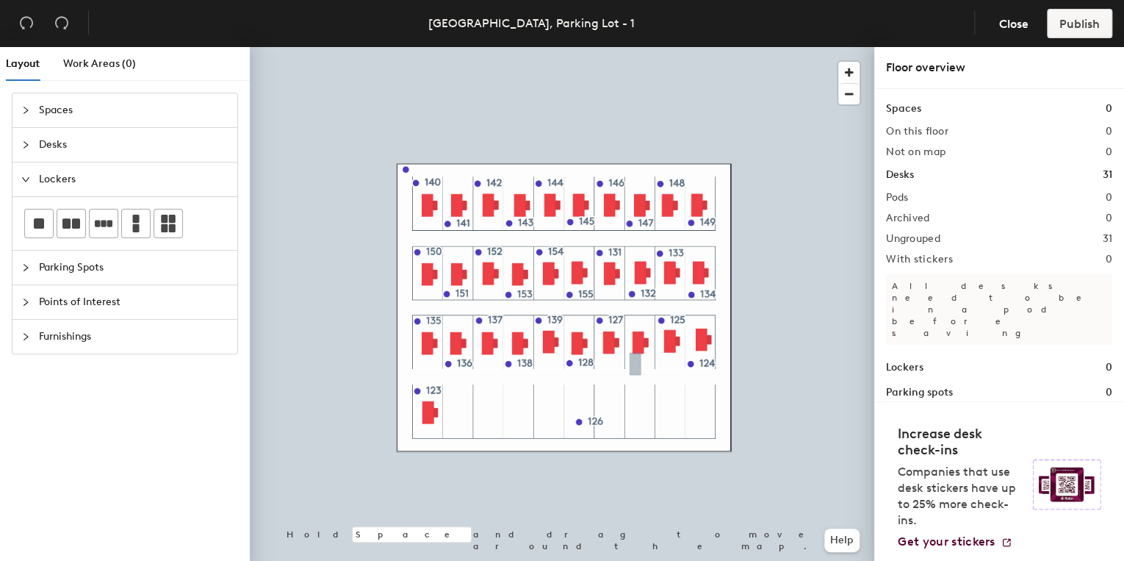
click at [25, 176] on icon "expanded" at bounding box center [25, 179] width 9 height 9
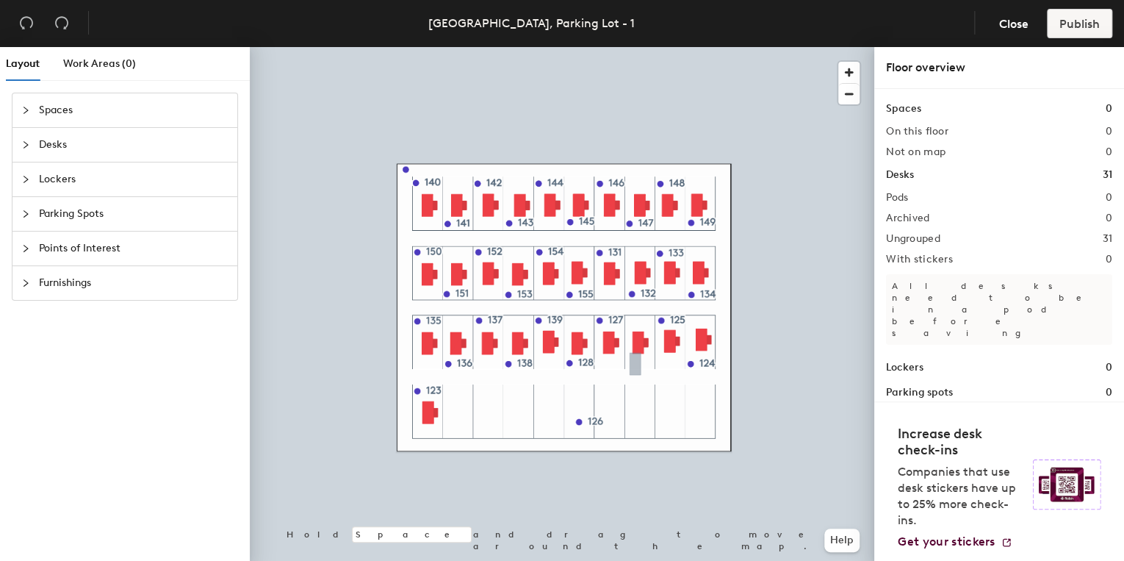
click at [22, 211] on icon "collapsed" at bounding box center [25, 213] width 9 height 9
click at [22, 212] on icon "expanded" at bounding box center [25, 214] width 7 height 4
click at [24, 245] on icon "collapsed" at bounding box center [26, 248] width 4 height 7
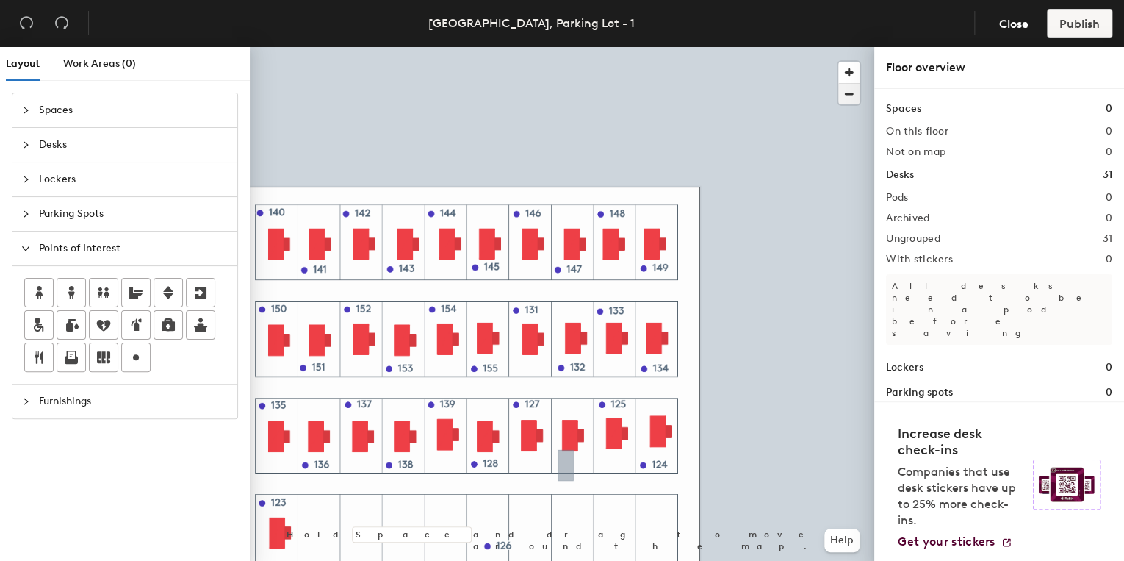
click at [846, 96] on span "button" at bounding box center [848, 94] width 21 height 21
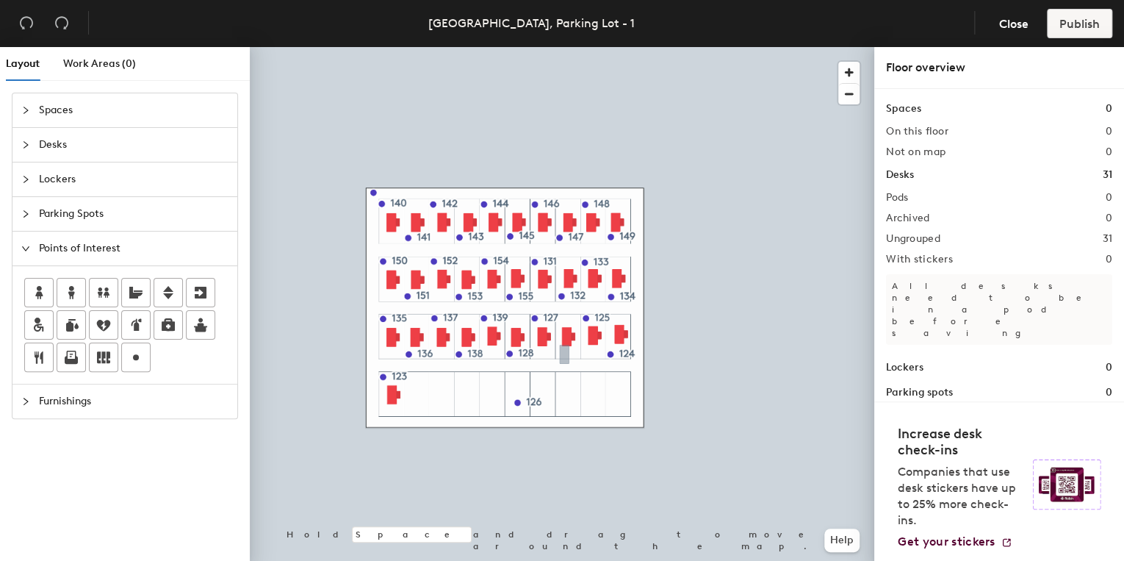
click at [564, 47] on div at bounding box center [562, 47] width 624 height 0
click at [843, 73] on span "button" at bounding box center [848, 72] width 21 height 21
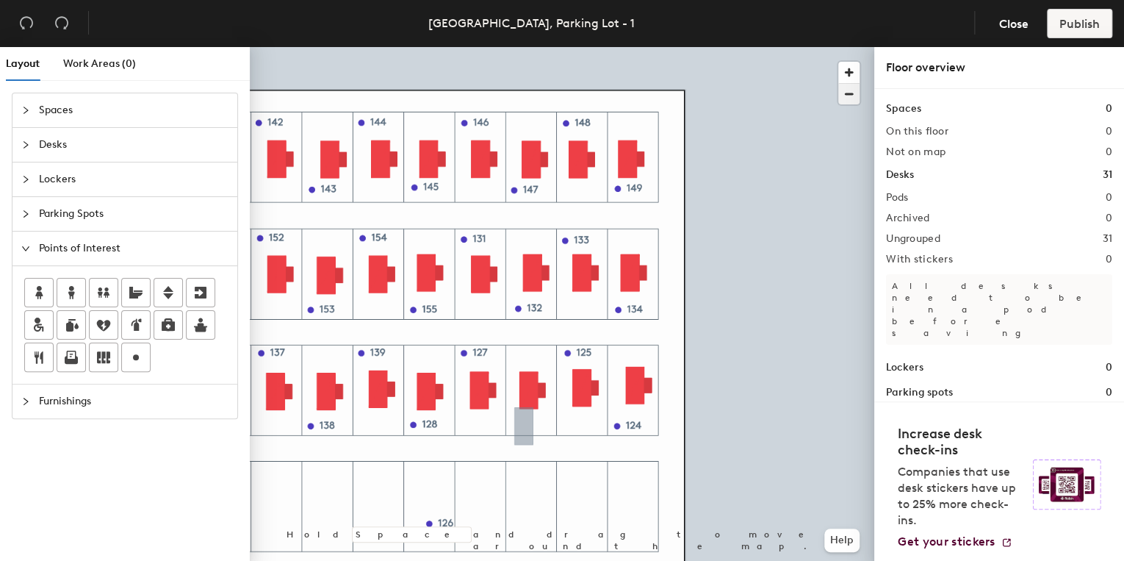
click at [844, 90] on span "button" at bounding box center [848, 94] width 21 height 21
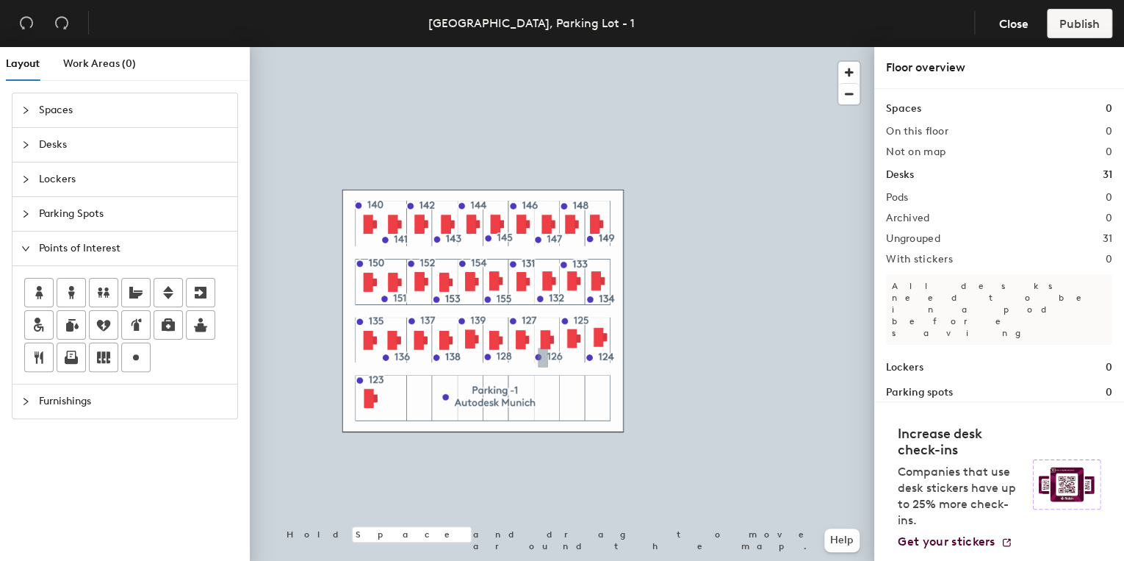
click at [909, 384] on h1 "Parking spots" at bounding box center [919, 392] width 67 height 16
drag, startPoint x: 909, startPoint y: 345, endPoint x: 956, endPoint y: 345, distance: 46.3
click at [956, 384] on div "Parking spots 0" at bounding box center [999, 392] width 226 height 16
click at [25, 215] on icon "collapsed" at bounding box center [25, 213] width 9 height 9
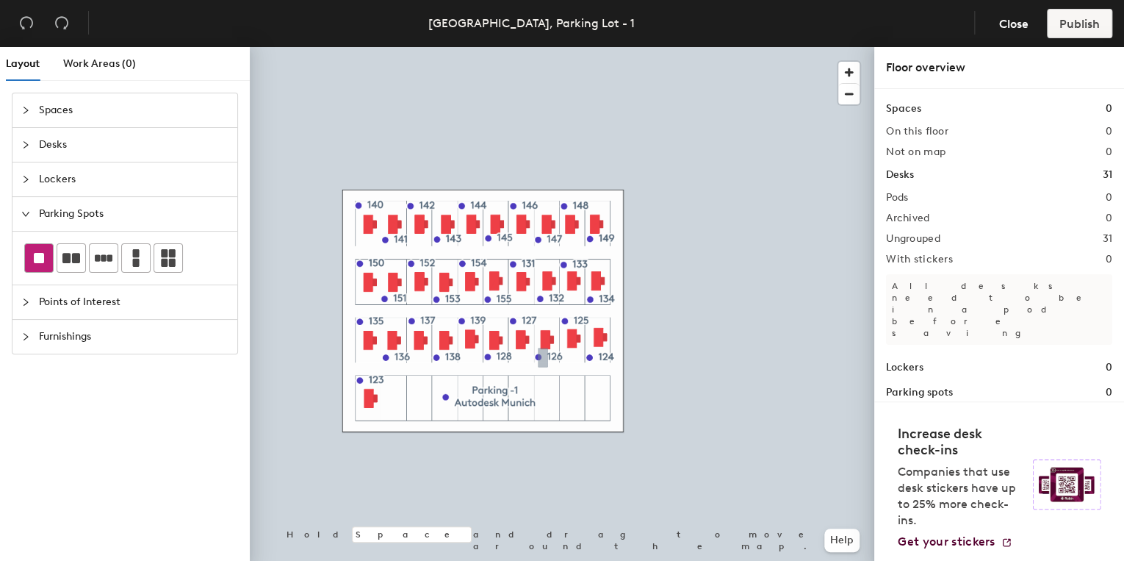
click at [34, 254] on rect at bounding box center [39, 258] width 10 height 10
click at [40, 256] on rect at bounding box center [39, 258] width 10 height 10
click at [419, 399] on div "Layout Work Areas (0) Spaces Desks Lockers Parking Spots Points of Interest Fur…" at bounding box center [562, 306] width 1124 height 519
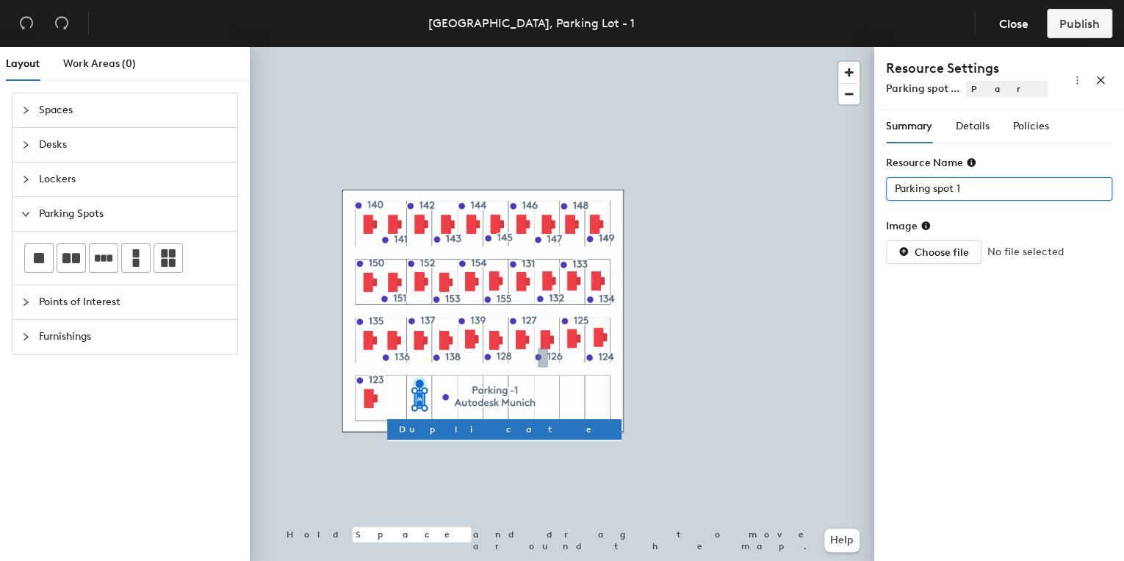
click at [973, 191] on input "Parking spot 1" at bounding box center [999, 189] width 226 height 24
type input "Spot 140"
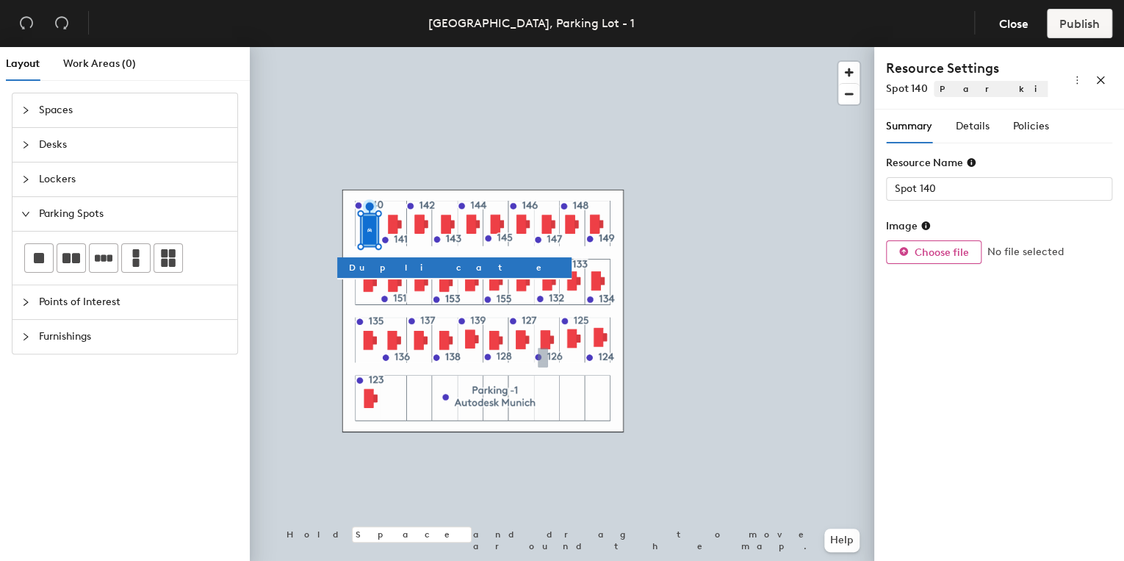
click at [937, 255] on span "Choose file" at bounding box center [942, 252] width 54 height 12
click at [966, 126] on span "Details" at bounding box center [973, 126] width 34 height 12
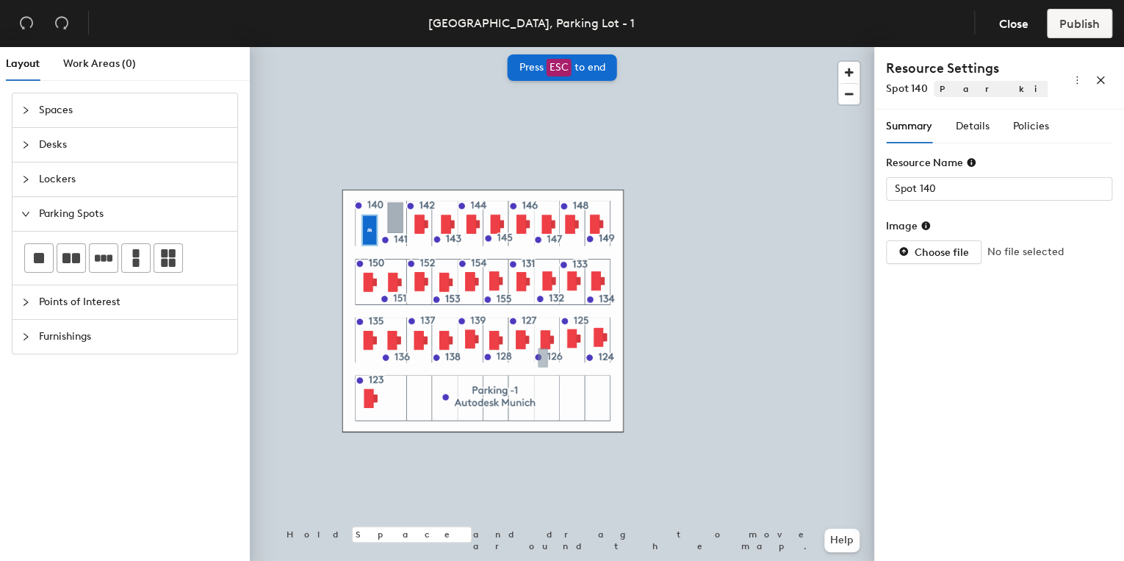
type input "Parking spot 2"
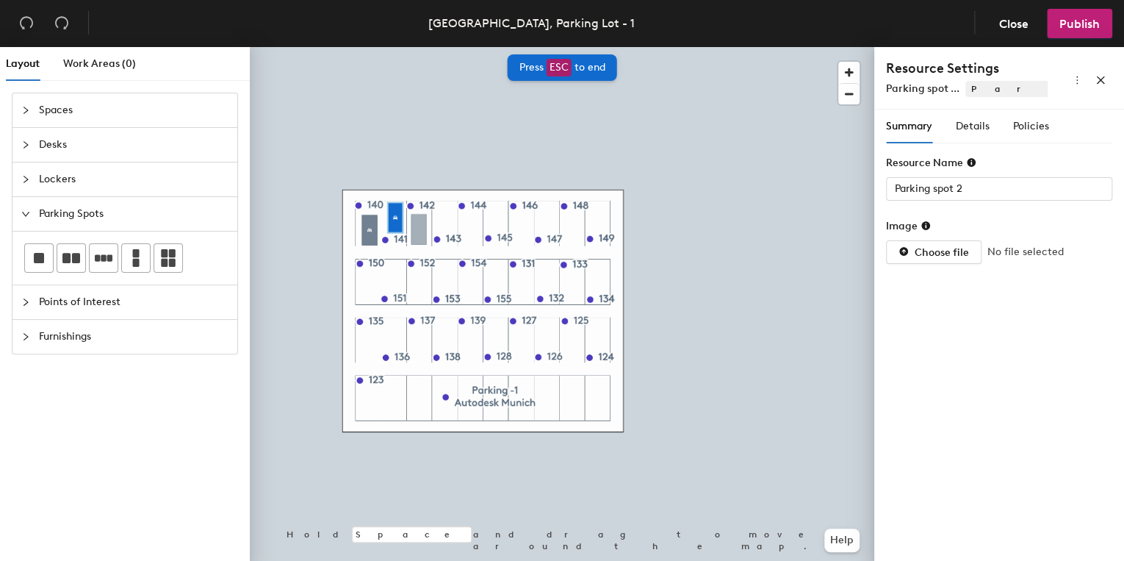
type input "Parking spot 3"
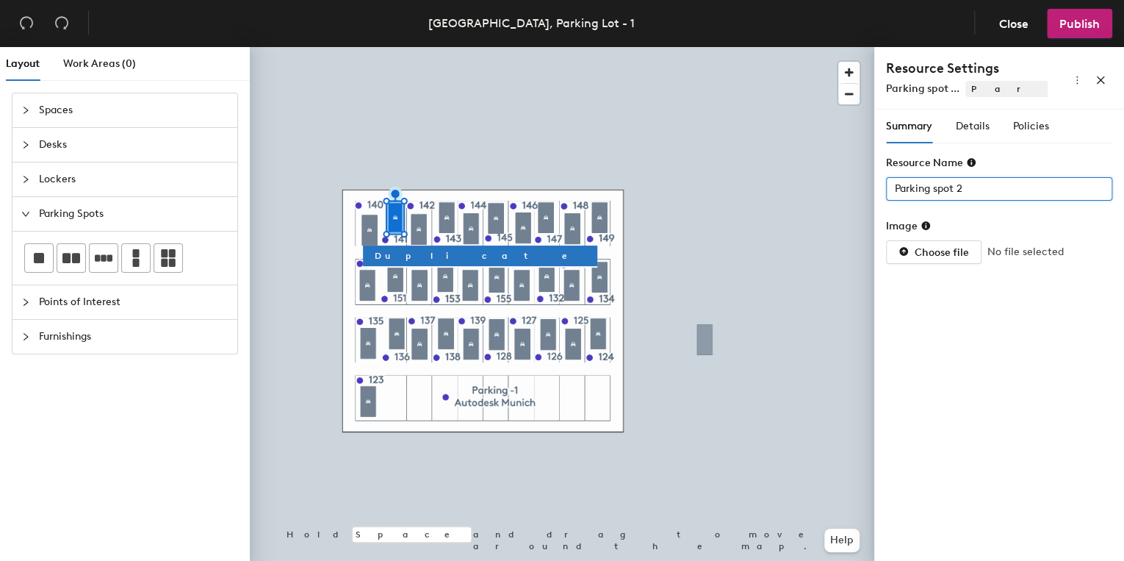
click at [867, 192] on div "Layout Work Areas (0) Spaces Desks Lockers Parking Spots Points of Interest Fur…" at bounding box center [562, 306] width 1124 height 519
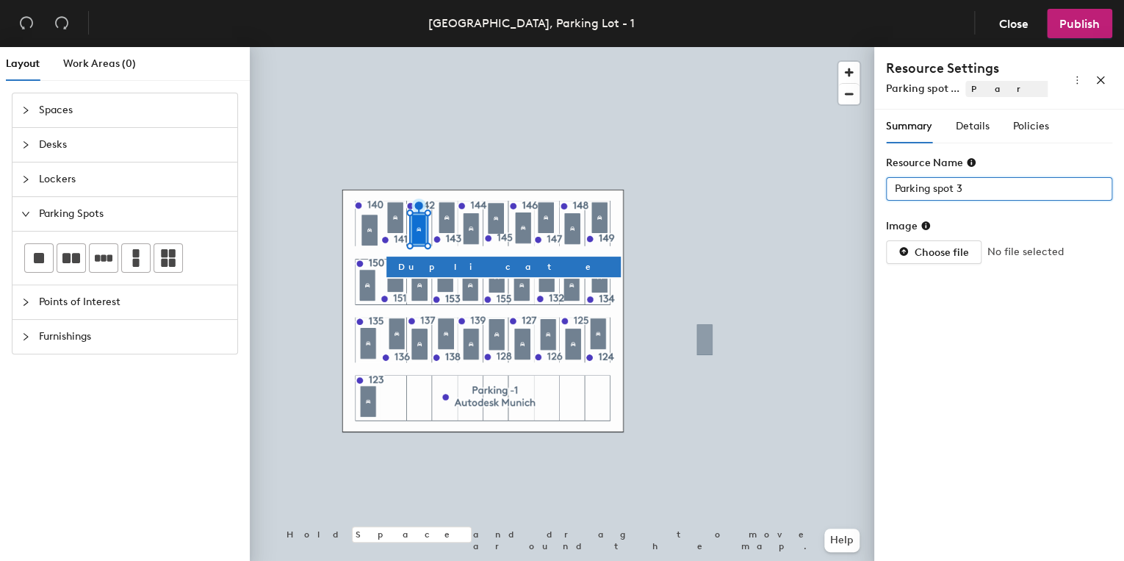
click at [850, 193] on div "Layout Work Areas (0) Spaces Desks Lockers Parking Spots Points of Interest Fur…" at bounding box center [562, 306] width 1124 height 519
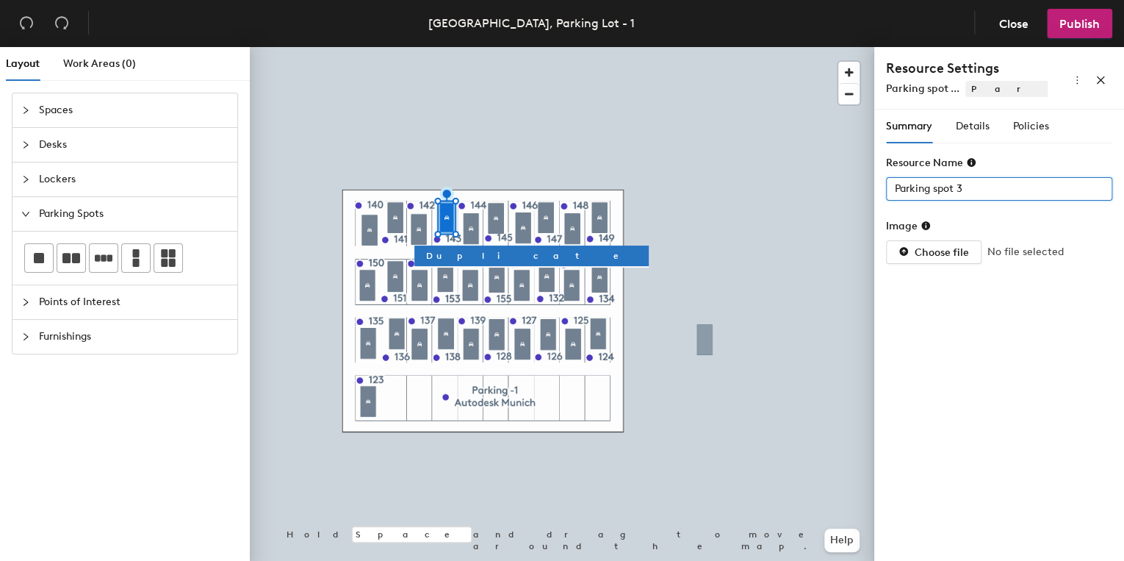
drag, startPoint x: 978, startPoint y: 190, endPoint x: 881, endPoint y: 201, distance: 97.6
click at [881, 201] on div "Summary Details Policies Resource Name Parking spot 3 Image Choose file No file…" at bounding box center [999, 337] width 250 height 457
click at [943, 97] on div "Resource Settings Spot 143 Parking Spots" at bounding box center [999, 78] width 250 height 62
click at [954, 91] on span "Parking Spots" at bounding box center [1105, 89] width 344 height 16
click at [908, 91] on span "Spot 143" at bounding box center [906, 88] width 41 height 12
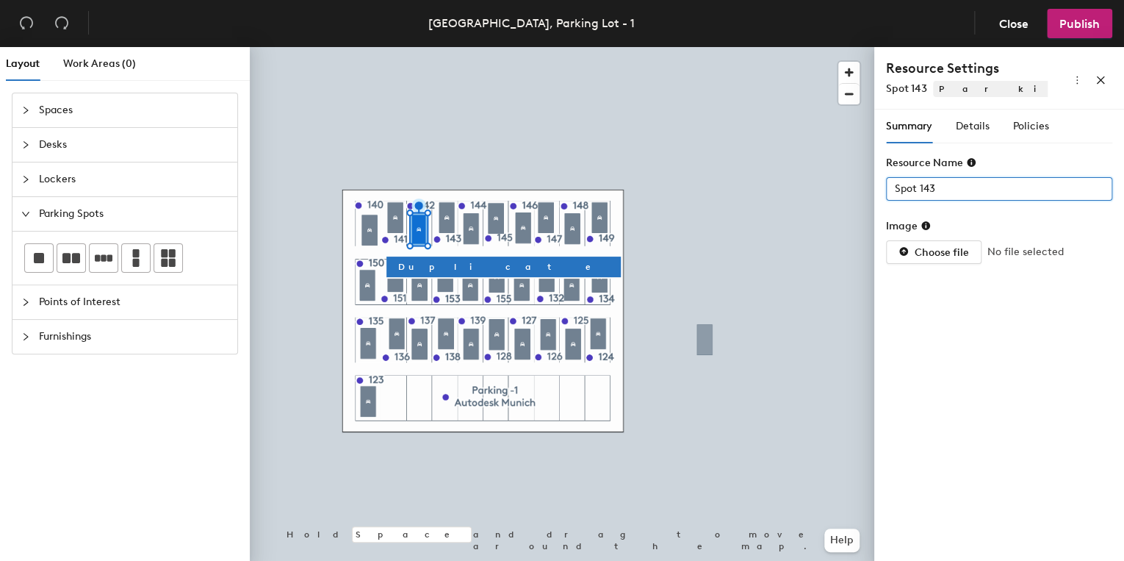
click at [953, 198] on input "Spot 143" at bounding box center [999, 189] width 226 height 24
click at [956, 189] on input "Spot 143" at bounding box center [999, 189] width 226 height 24
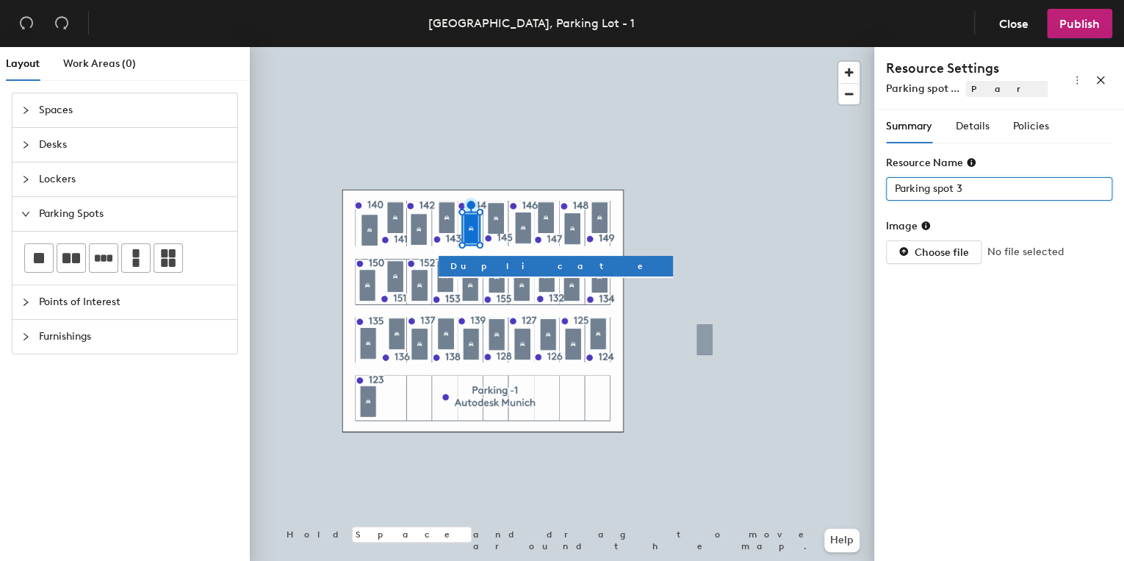
click at [820, 193] on div "Layout Work Areas (0) Spaces Desks Lockers Parking Spots Points of Interest Fur…" at bounding box center [562, 306] width 1124 height 519
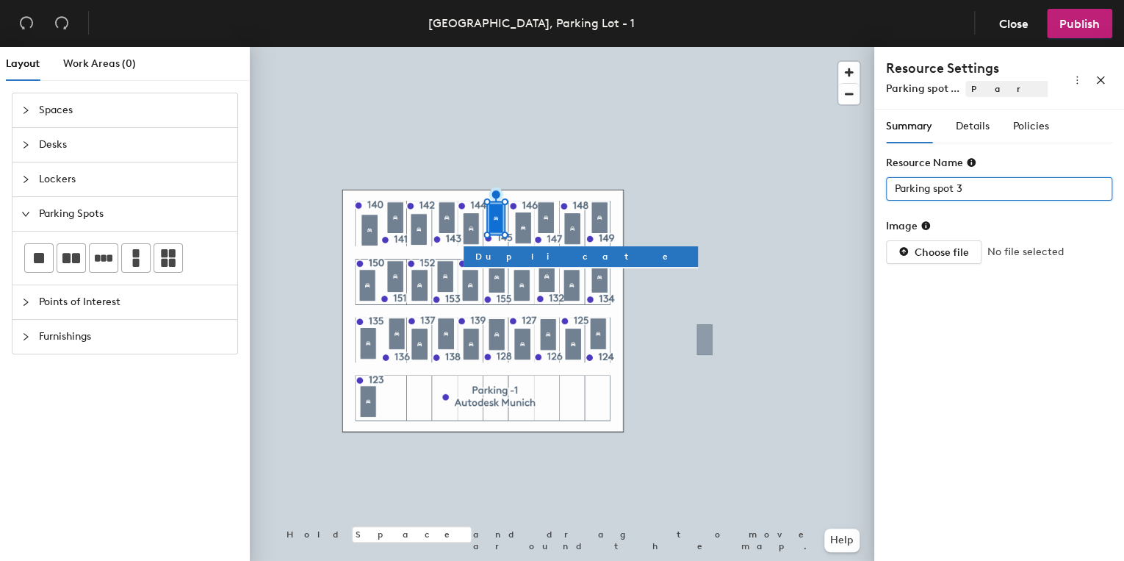
click at [826, 192] on div "Layout Work Areas (0) Spaces Desks Lockers Parking Spots Points of Interest Fur…" at bounding box center [562, 306] width 1124 height 519
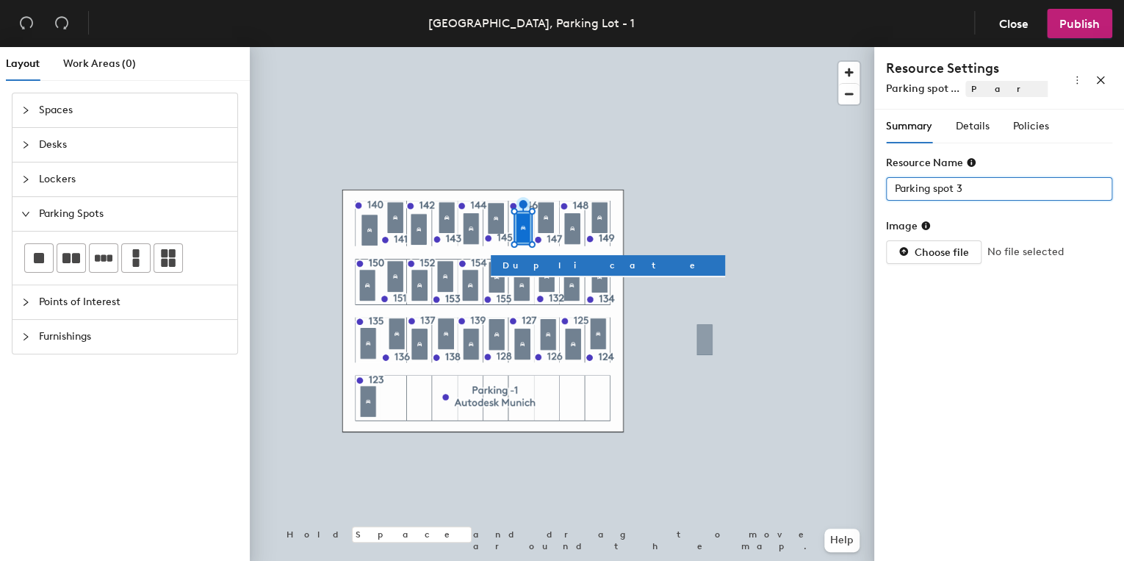
click at [864, 198] on div "Layout Work Areas (0) Spaces Desks Lockers Parking Spots Points of Interest Fur…" at bounding box center [562, 306] width 1124 height 519
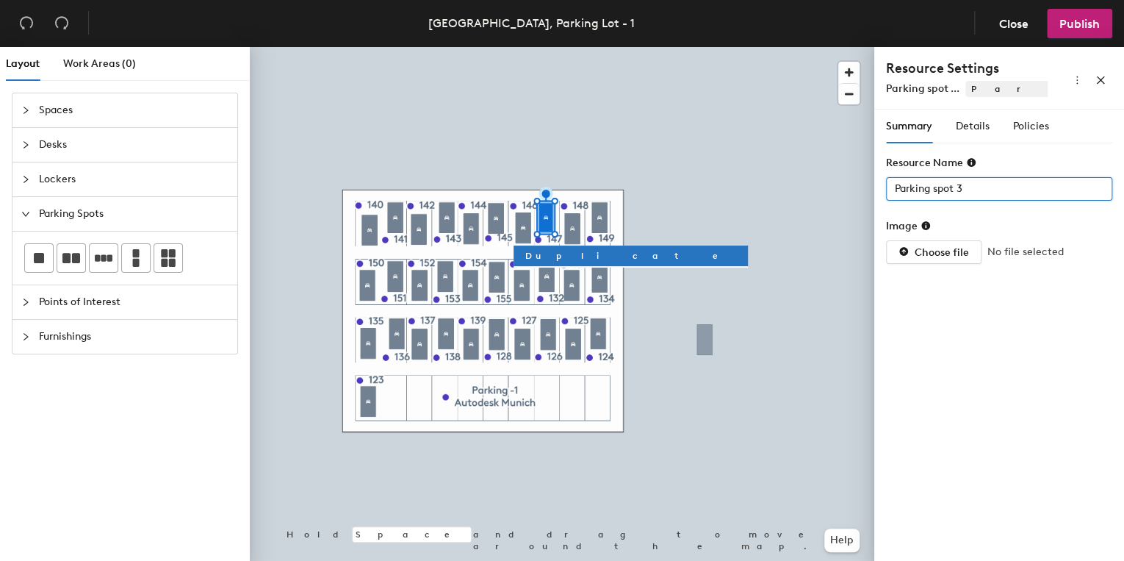
drag, startPoint x: 981, startPoint y: 190, endPoint x: 880, endPoint y: 196, distance: 101.5
click at [880, 196] on div "Summary Details Policies Resource Name Parking spot 3 Image Choose file No file…" at bounding box center [999, 337] width 250 height 457
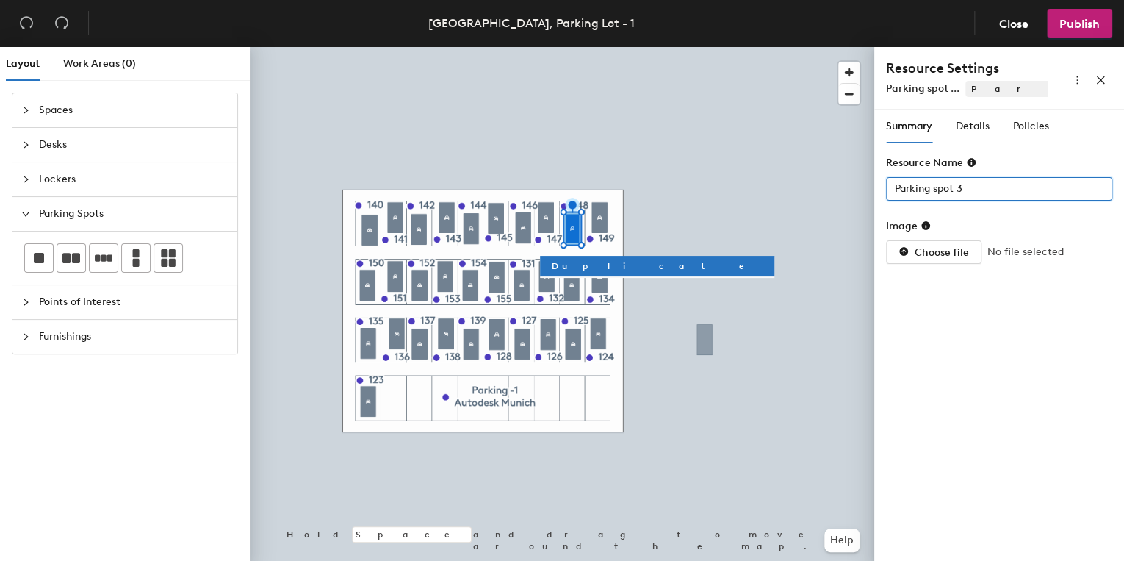
click at [837, 203] on div "Layout Work Areas (0) Spaces Desks Lockers Parking Spots Points of Interest Fur…" at bounding box center [562, 306] width 1124 height 519
click at [598, 47] on div at bounding box center [562, 47] width 624 height 0
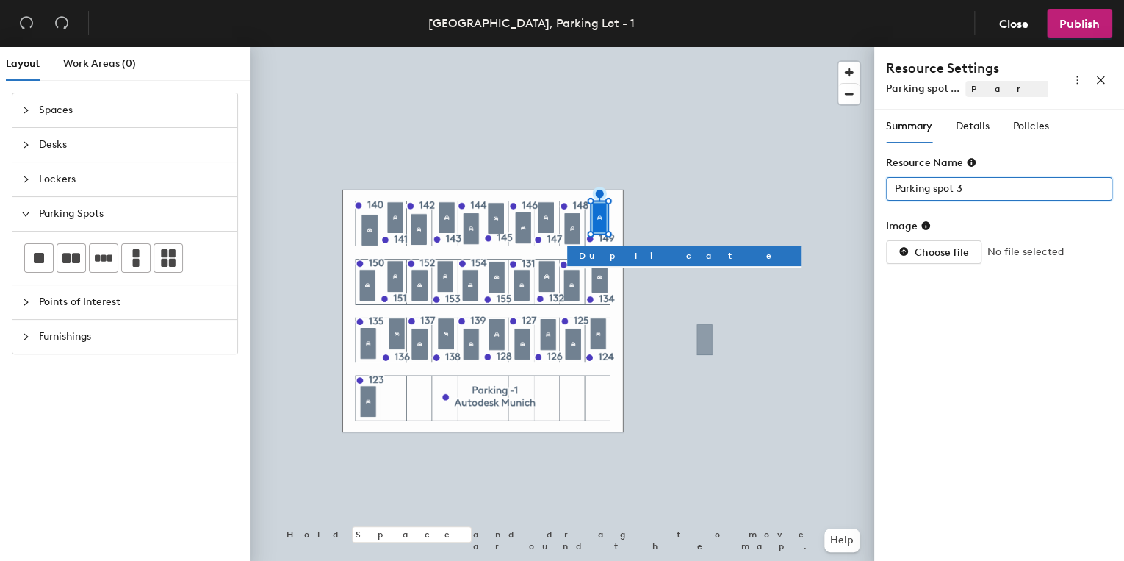
click at [866, 194] on div "Layout Work Areas (0) Spaces Desks Lockers Parking Spots Points of Interest Fur…" at bounding box center [562, 306] width 1124 height 519
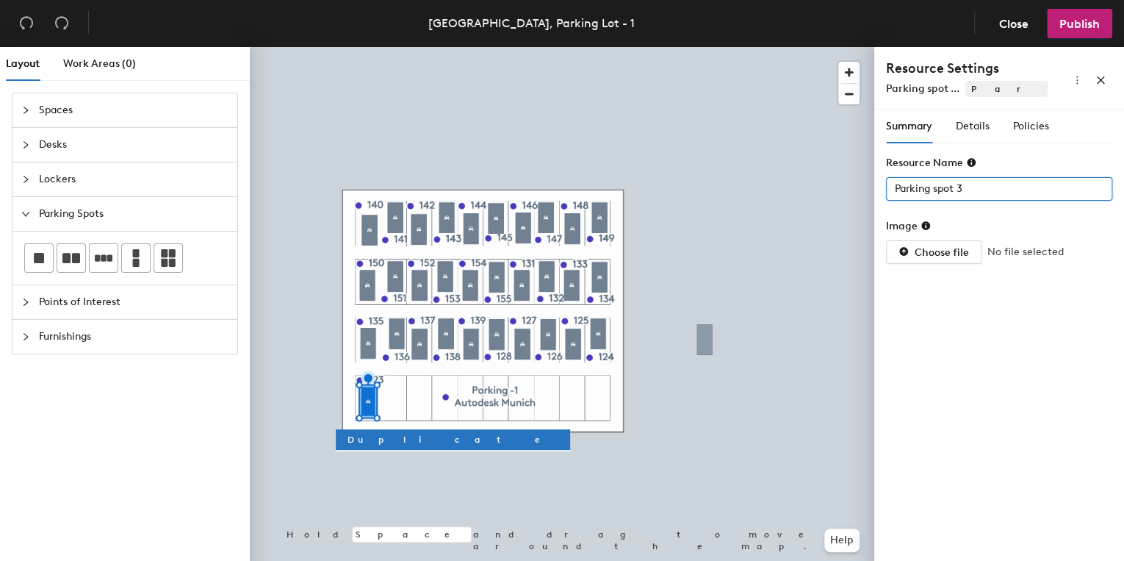
drag, startPoint x: 978, startPoint y: 186, endPoint x: 882, endPoint y: 184, distance: 96.3
click at [882, 184] on div "Summary Details Policies Resource Name Parking spot 3 Image Choose file No file…" at bounding box center [999, 337] width 250 height 457
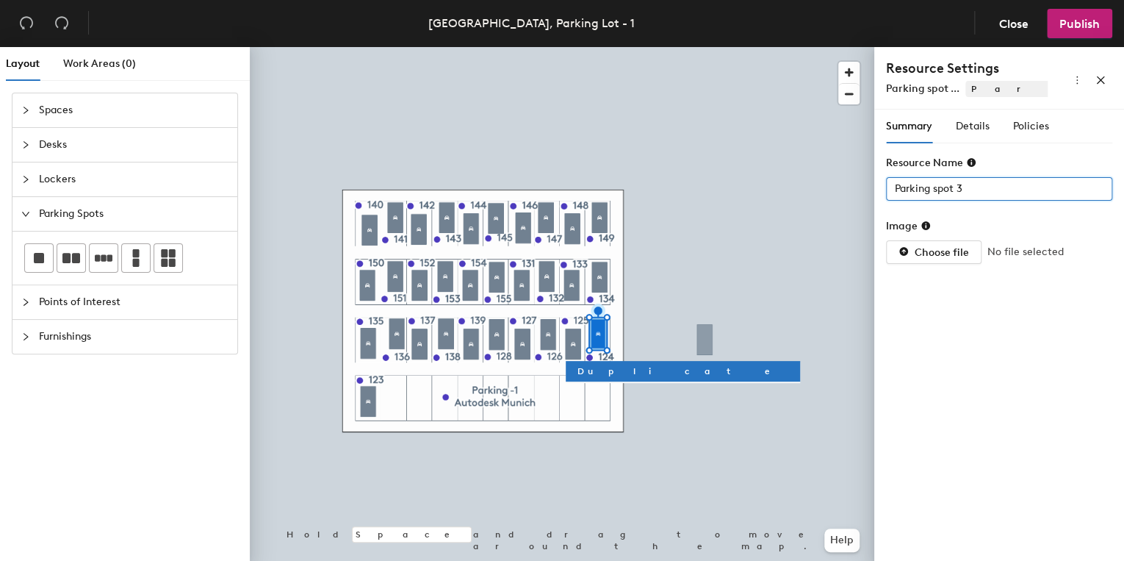
click at [852, 197] on div "Layout Work Areas (0) Spaces Desks Lockers Parking Spots Points of Interest Fur…" at bounding box center [562, 306] width 1124 height 519
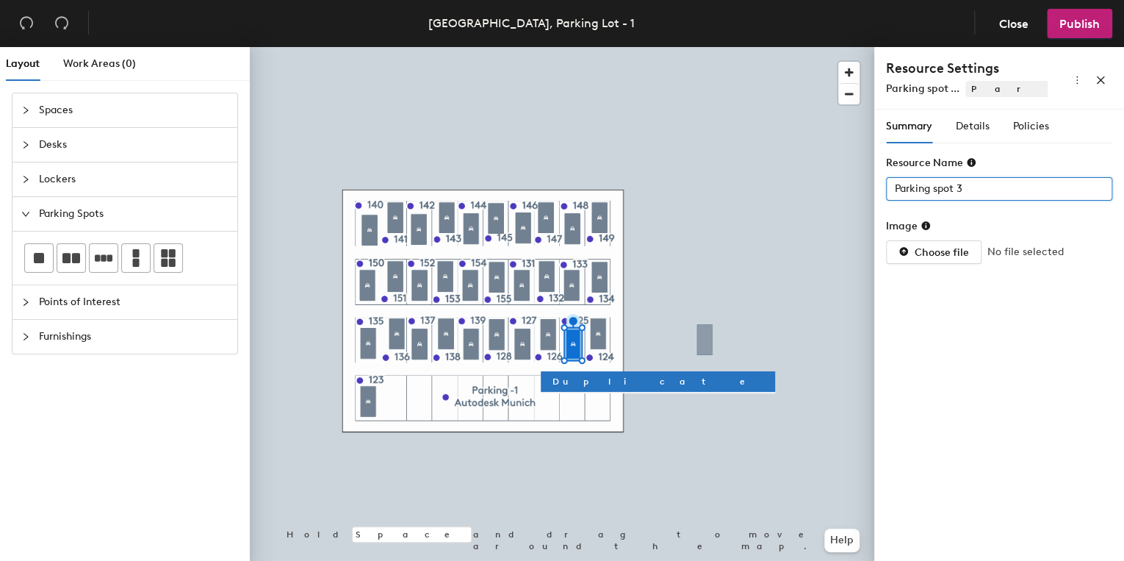
click at [855, 179] on div "Layout Work Areas (0) Spaces Desks Lockers Parking Spots Points of Interest Fur…" at bounding box center [562, 306] width 1124 height 519
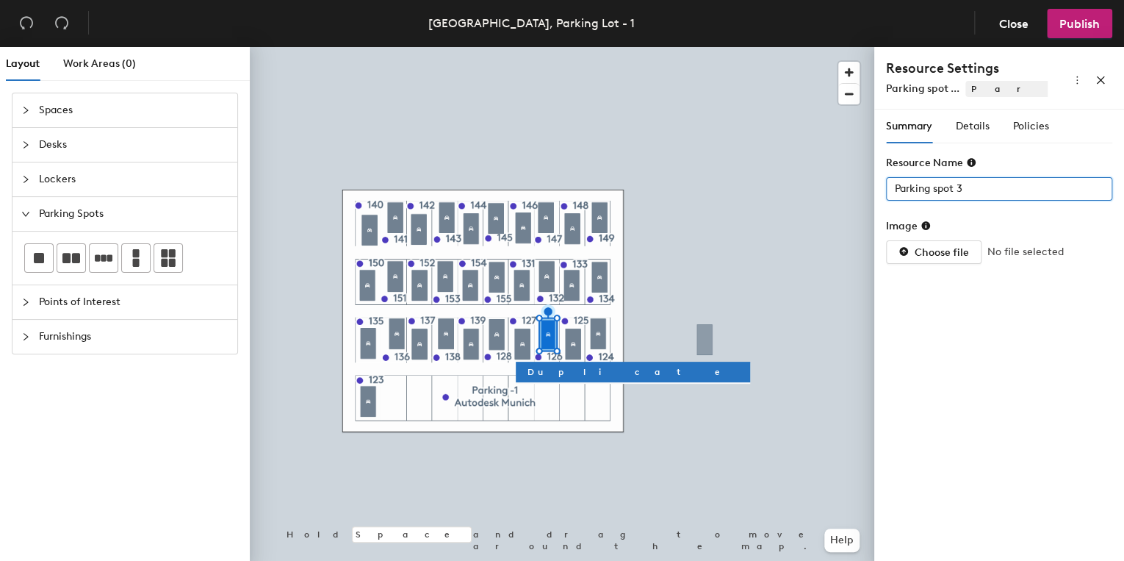
click at [820, 188] on div "Layout Work Areas (0) Spaces Desks Lockers Parking Spots Points of Interest Fur…" at bounding box center [562, 306] width 1124 height 519
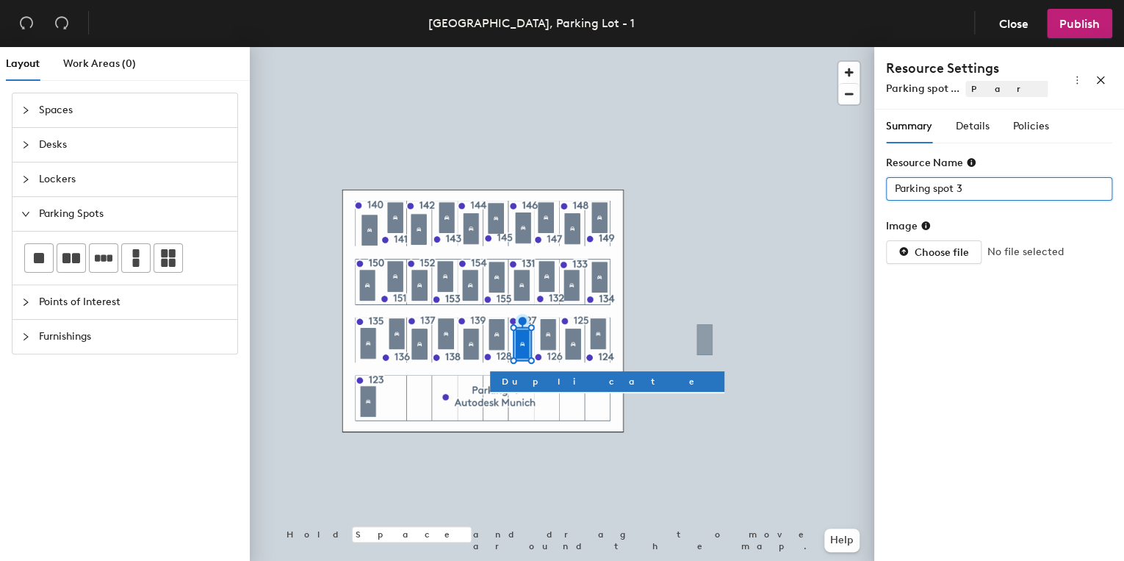
click at [817, 182] on div "Layout Work Areas (0) Spaces Desks Lockers Parking Spots Points of Interest Fur…" at bounding box center [562, 306] width 1124 height 519
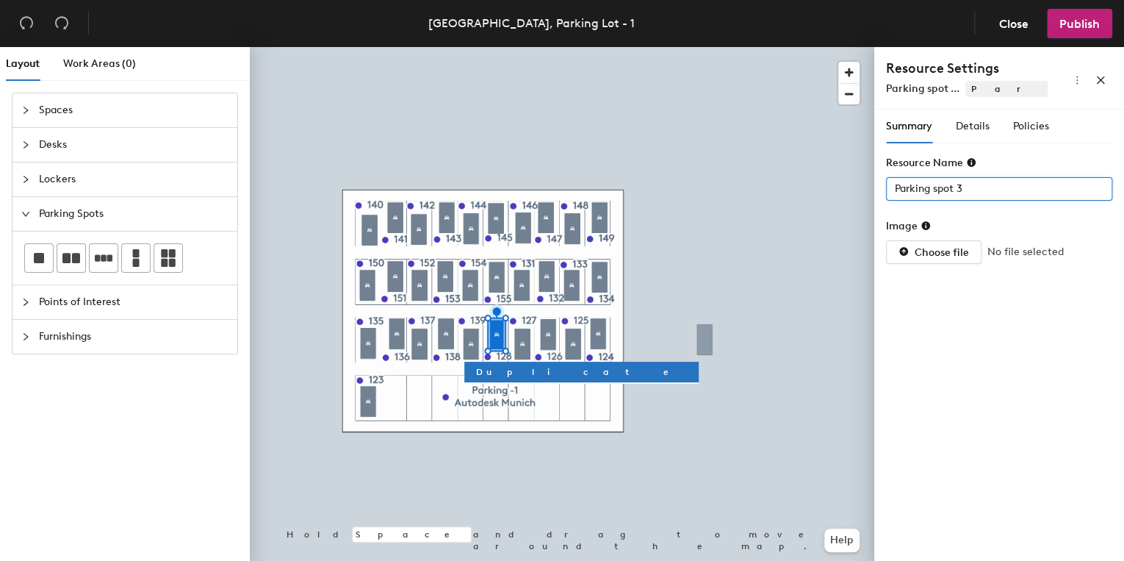
drag, startPoint x: 970, startPoint y: 183, endPoint x: 887, endPoint y: 190, distance: 82.5
click at [887, 190] on input "Parking spot 3" at bounding box center [999, 189] width 226 height 24
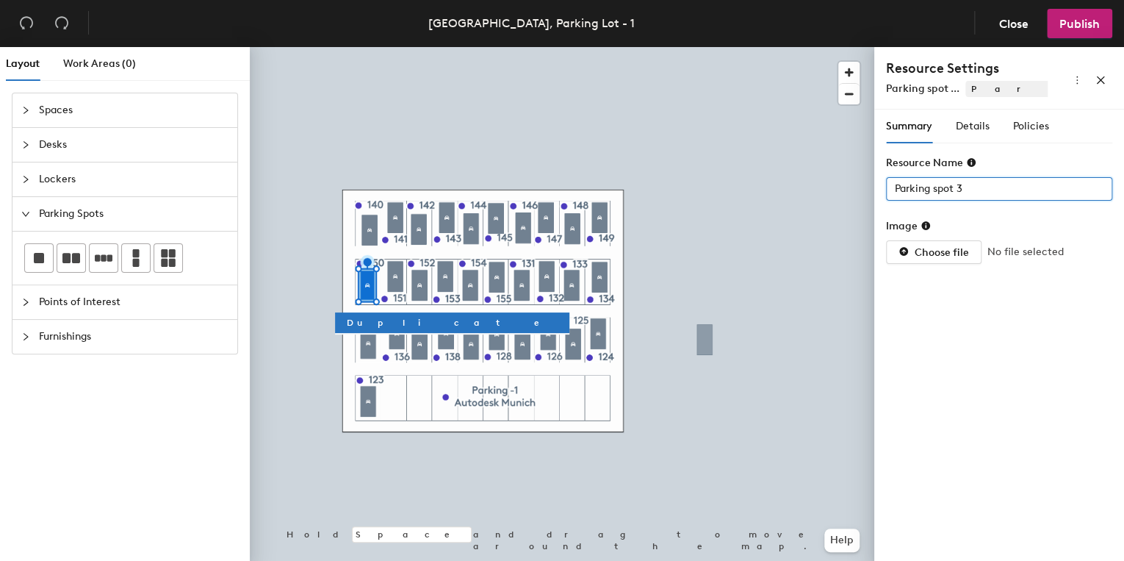
click at [848, 190] on div "Layout Work Areas (0) Spaces Desks Lockers Parking Spots Points of Interest Fur…" at bounding box center [562, 306] width 1124 height 519
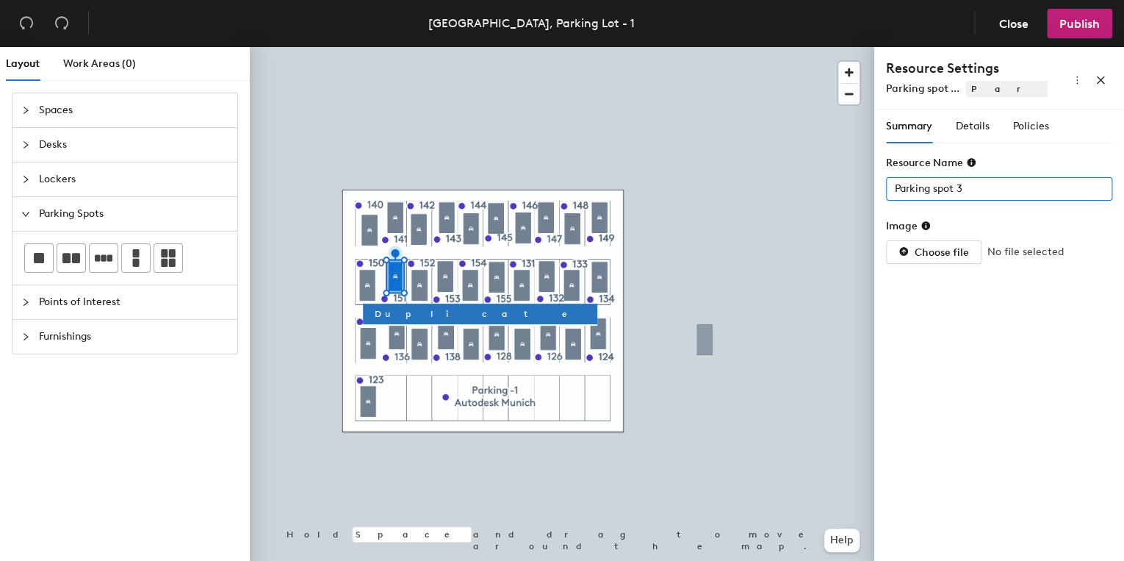
drag, startPoint x: 989, startPoint y: 188, endPoint x: 874, endPoint y: 195, distance: 114.8
click at [874, 195] on div "Summary Details Policies Resource Name Parking spot 3 Image Choose file No file…" at bounding box center [999, 337] width 250 height 457
click at [834, 194] on div "Layout Work Areas (0) Spaces Desks Lockers Parking Spots Points of Interest Fur…" at bounding box center [562, 306] width 1124 height 519
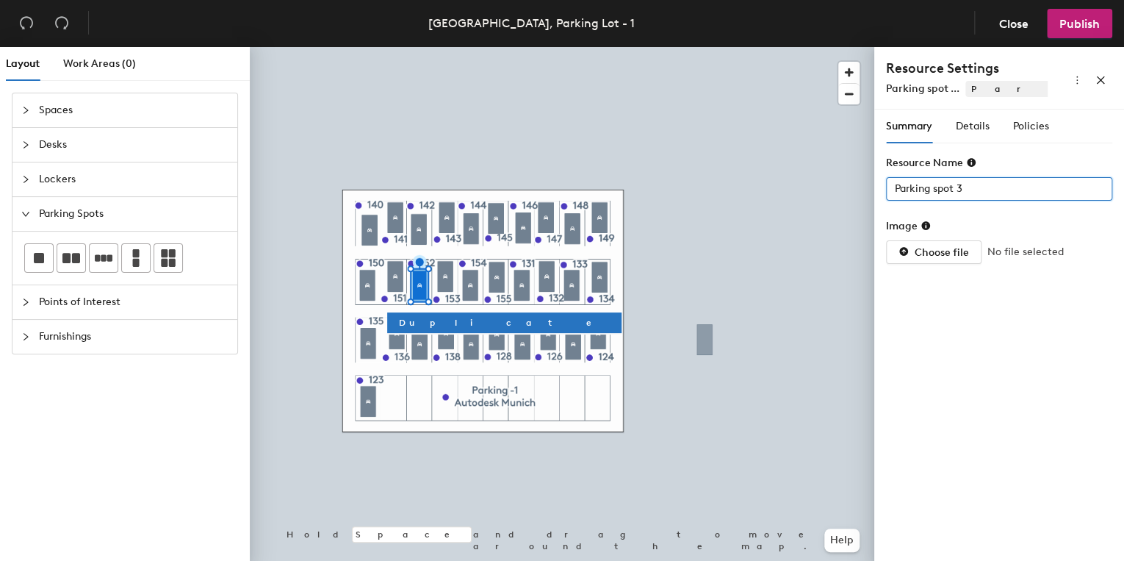
click at [837, 197] on div "Layout Work Areas (0) Spaces Desks Lockers Parking Spots Points of Interest Fur…" at bounding box center [562, 306] width 1124 height 519
drag, startPoint x: 970, startPoint y: 193, endPoint x: 887, endPoint y: 198, distance: 82.4
click at [887, 198] on input "Parking spot 3" at bounding box center [999, 189] width 226 height 24
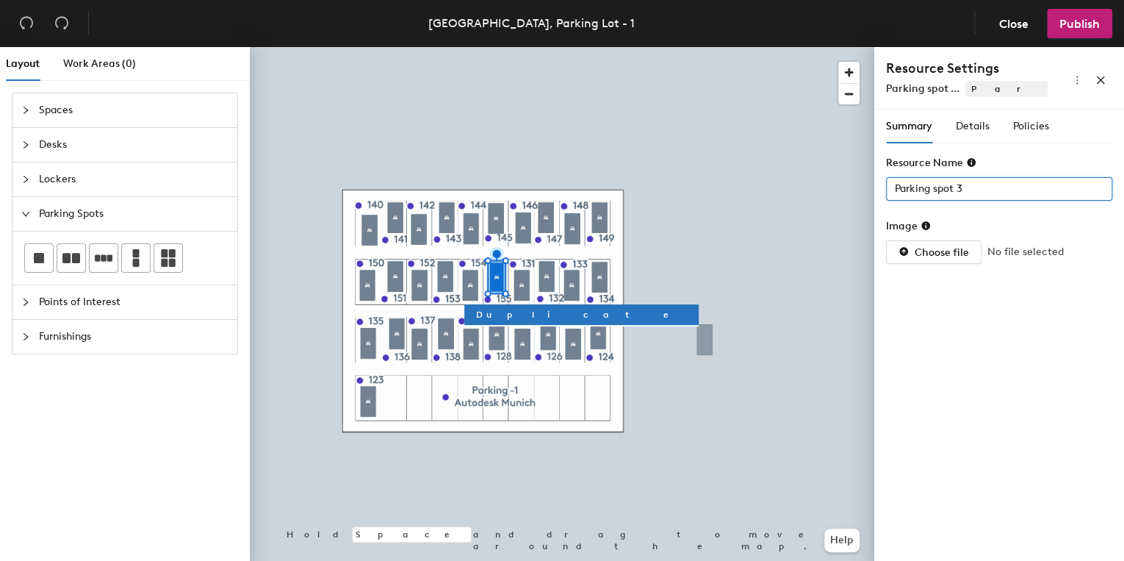
click at [840, 191] on div "Layout Work Areas (0) Spaces Desks Lockers Parking Spots Points of Interest Fur…" at bounding box center [562, 306] width 1124 height 519
type input "Spot 155"
click at [911, 254] on button "Choose file" at bounding box center [933, 252] width 95 height 24
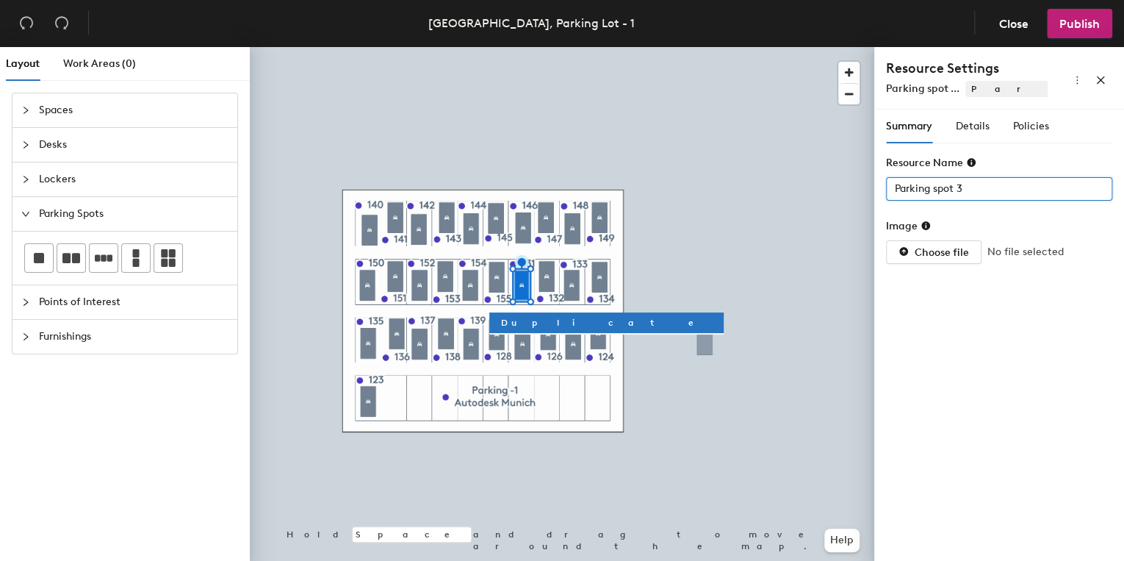
click at [873, 187] on div "Layout Work Areas (0) Spaces Desks Lockers Parking Spots Points of Interest Fur…" at bounding box center [562, 306] width 1124 height 519
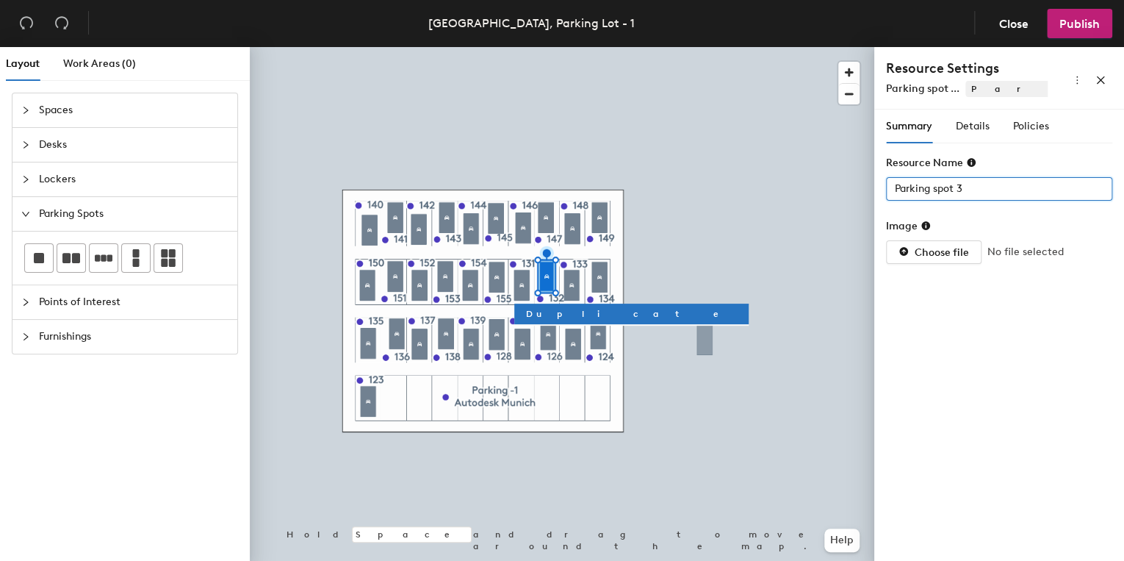
click at [854, 191] on div "Layout Work Areas (0) Spaces Desks Lockers Parking Spots Points of Interest Fur…" at bounding box center [562, 306] width 1124 height 519
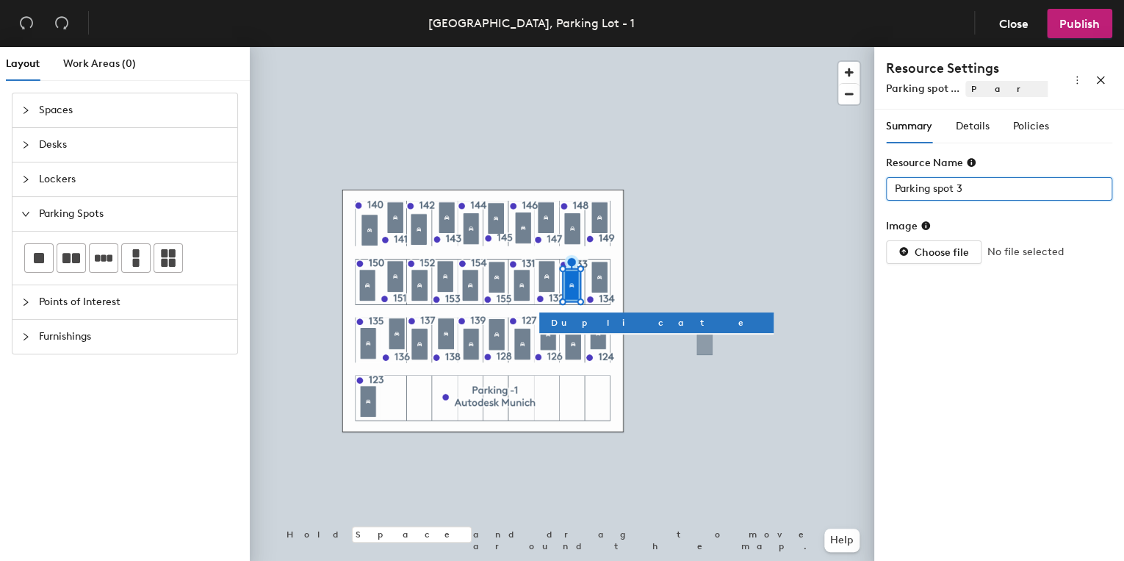
click at [722, 219] on div "Layout Work Areas (0) Spaces Desks Lockers Parking Spots Points of Interest Fur…" at bounding box center [562, 306] width 1124 height 519
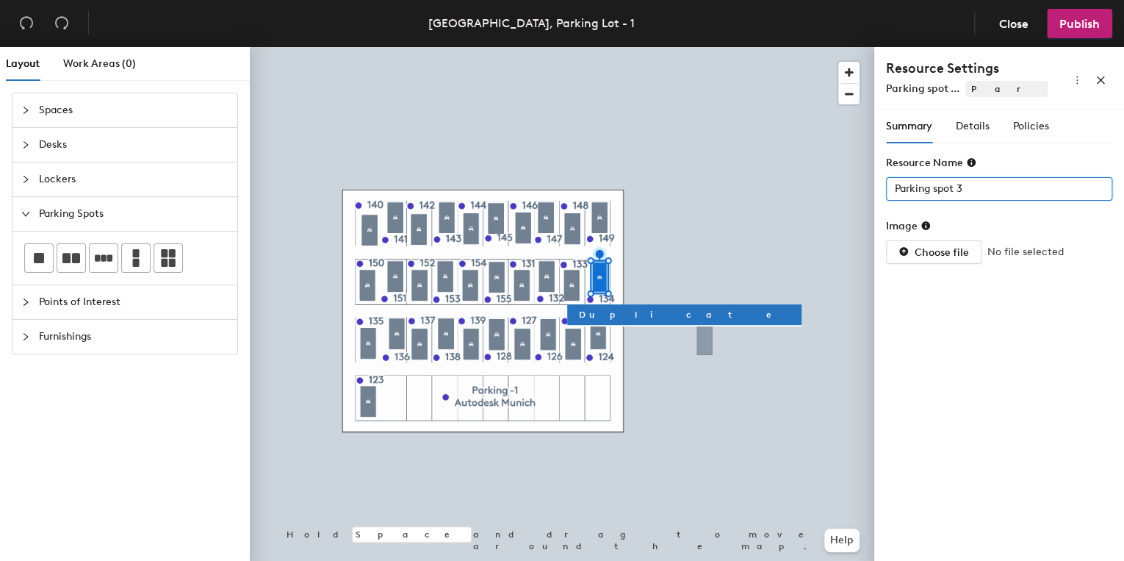
click at [832, 199] on div "Layout Work Areas (0) Spaces Desks Lockers Parking Spots Points of Interest Fur…" at bounding box center [562, 306] width 1124 height 519
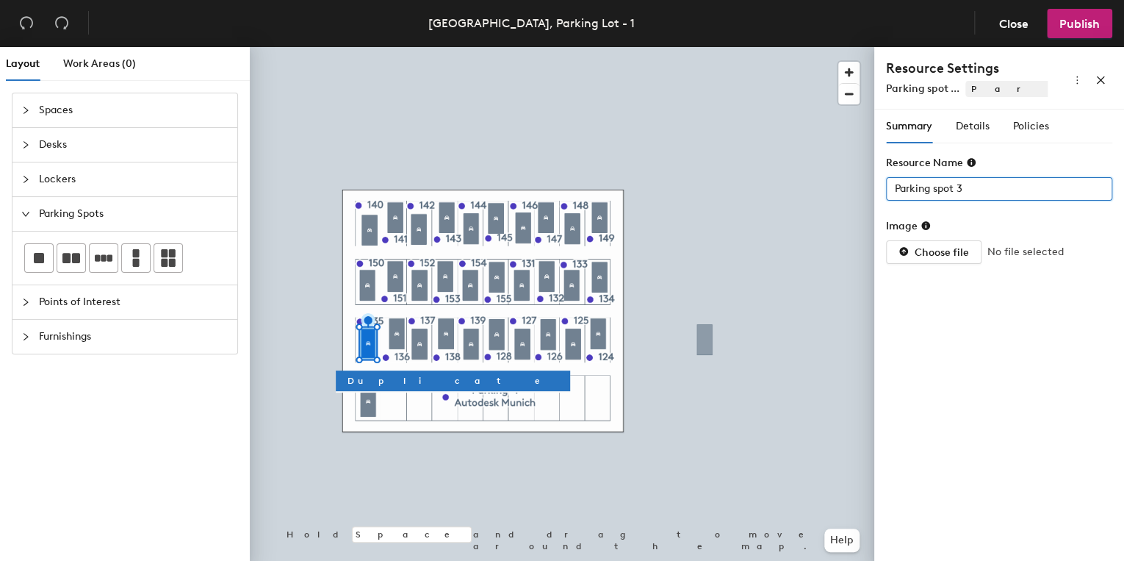
click at [861, 192] on div "Layout Work Areas (0) Spaces Desks Lockers Parking Spots Points of Interest Fur…" at bounding box center [562, 306] width 1124 height 519
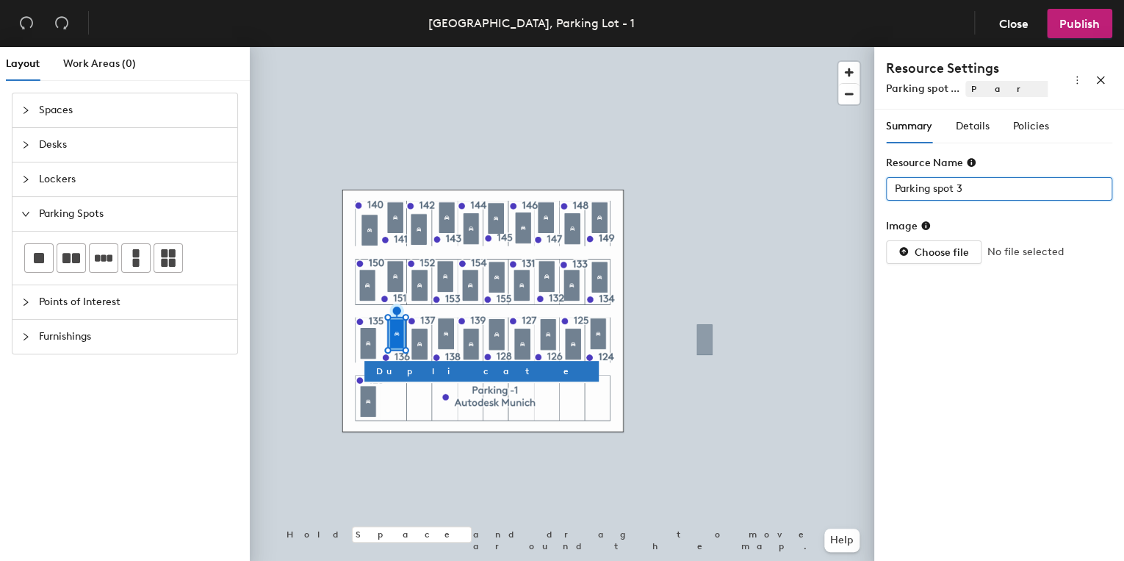
drag, startPoint x: 979, startPoint y: 188, endPoint x: 883, endPoint y: 193, distance: 96.4
click at [883, 193] on div "Summary Details Policies Resource Name Parking spot 3 Image Choose file No file…" at bounding box center [999, 337] width 250 height 457
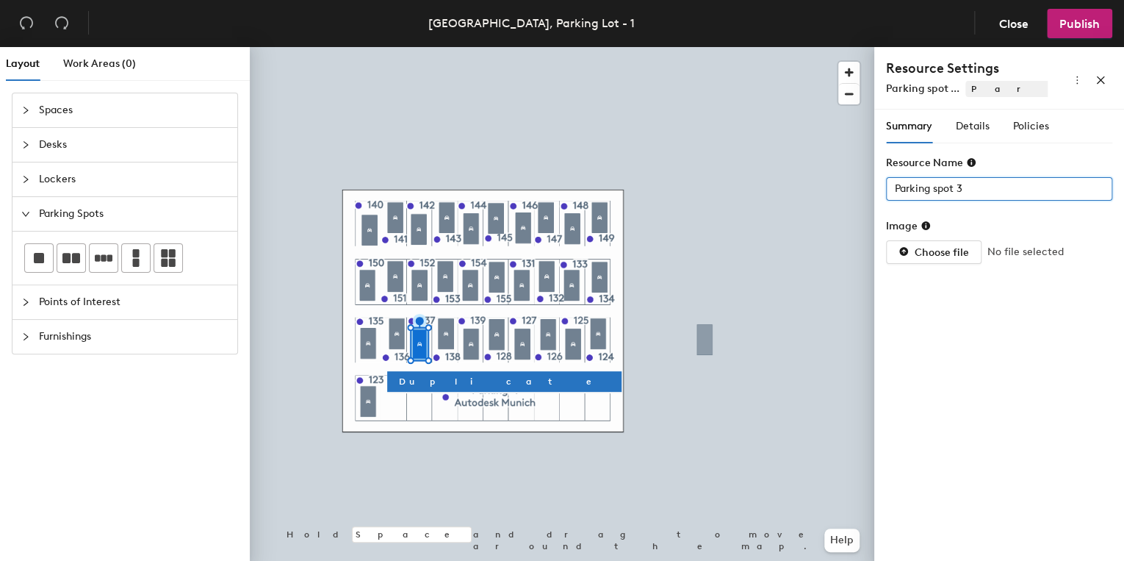
click at [790, 196] on div "Layout Work Areas (0) Spaces Desks Lockers Parking Spots Points of Interest Fur…" at bounding box center [562, 306] width 1124 height 519
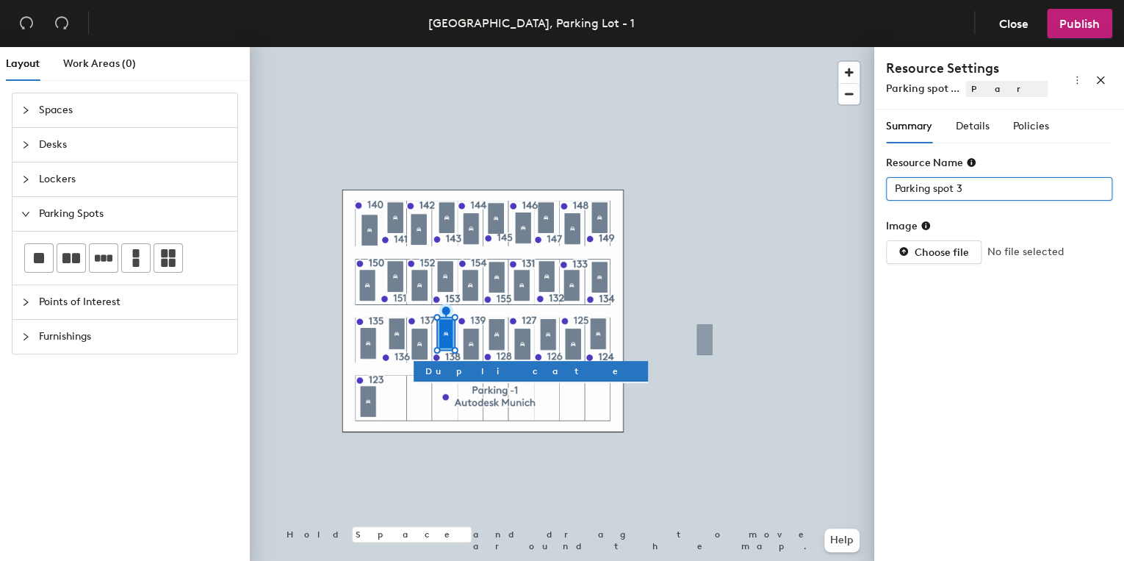
click at [871, 192] on div "Layout Work Areas (0) Spaces Desks Lockers Parking Spots Points of Interest Fur…" at bounding box center [562, 306] width 1124 height 519
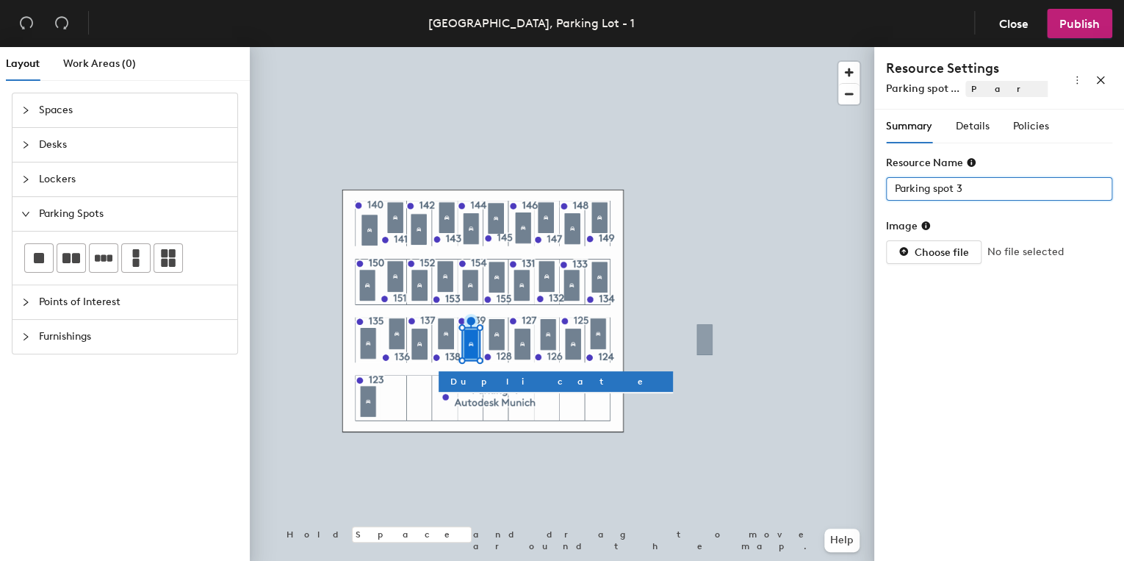
click at [867, 199] on div "Layout Work Areas (0) Spaces Desks Lockers Parking Spots Points of Interest Fur…" at bounding box center [562, 306] width 1124 height 519
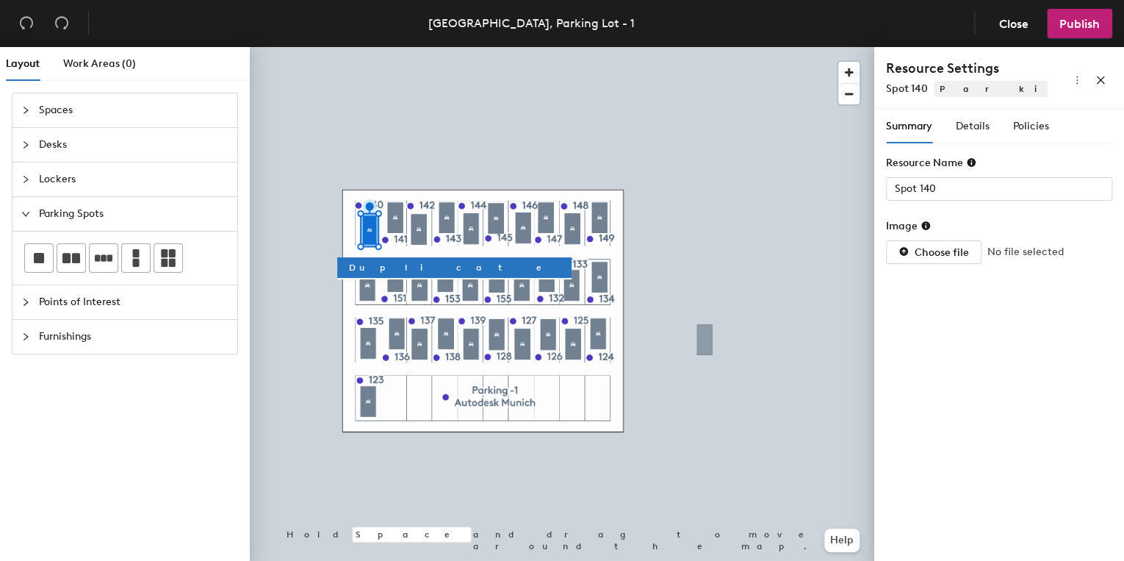
type input "Spot 141"
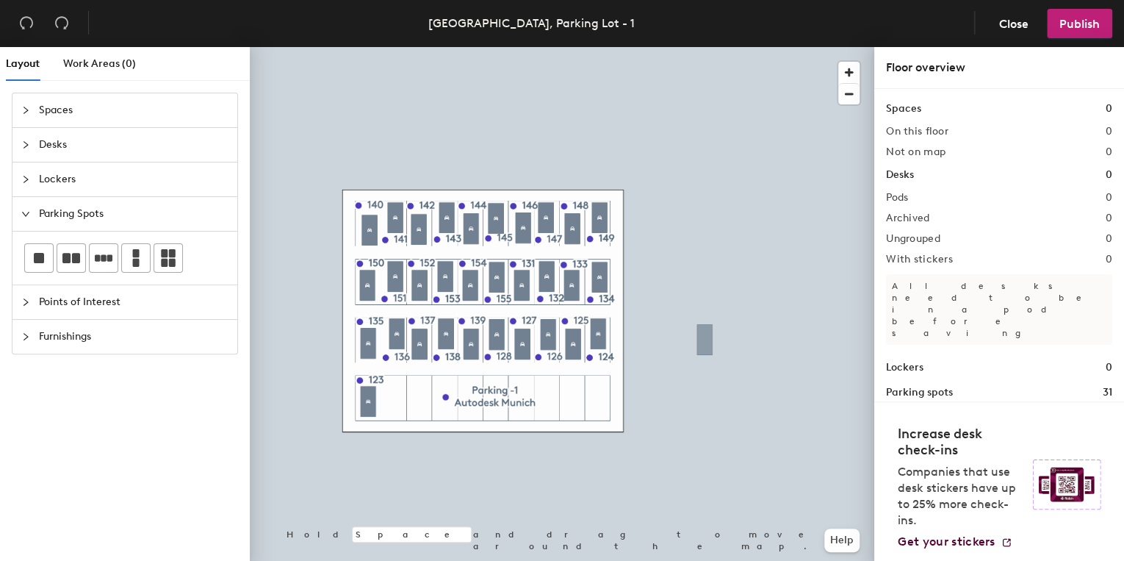
click at [25, 212] on icon "expanded" at bounding box center [25, 213] width 9 height 9
click at [774, 47] on div at bounding box center [562, 47] width 624 height 0
